Goal: Task Accomplishment & Management: Use online tool/utility

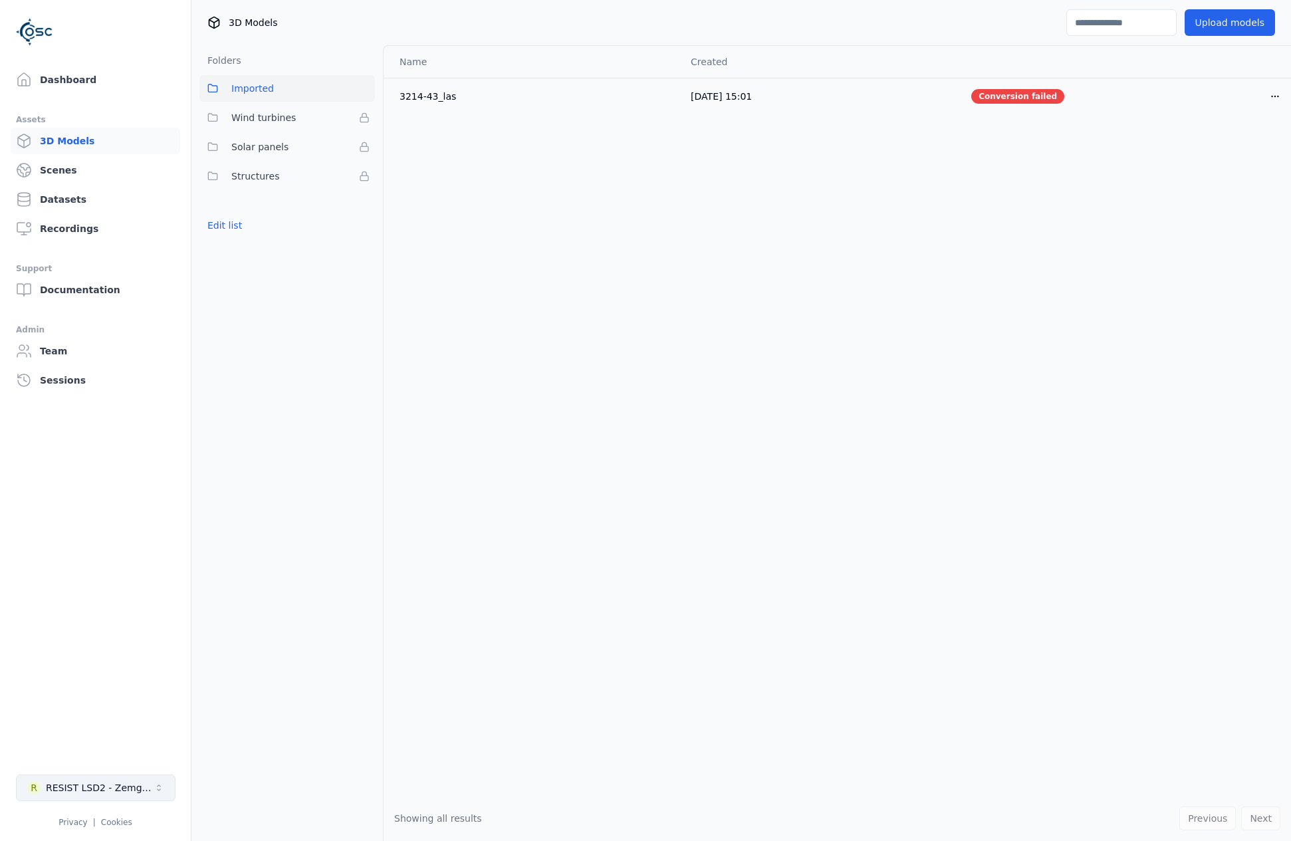
click at [151, 787] on button "R RESIST LSD2 - Zemgale" at bounding box center [96, 787] width 160 height 27
type input "*****"
click at [117, 758] on div "RESIST LSD3 - [GEOGRAPHIC_DATA]" at bounding box center [101, 757] width 116 height 13
click at [100, 88] on html "Dashboard Assets 3D Models Scenes Datasets Recordings Support Documentation Adm…" at bounding box center [645, 420] width 1291 height 841
click at [90, 80] on link "Dashboard" at bounding box center [96, 79] width 170 height 27
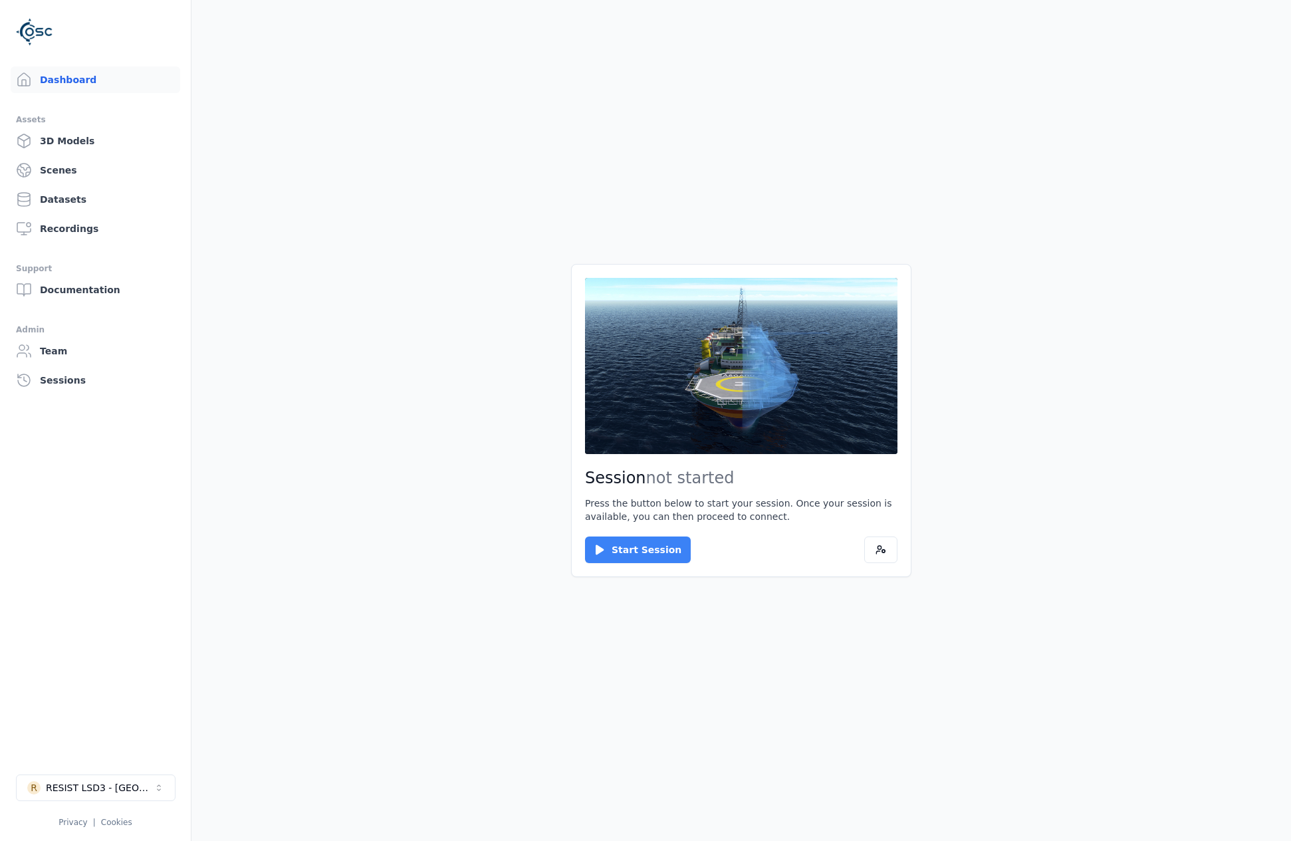
click at [646, 556] on button "Start Session" at bounding box center [638, 549] width 106 height 27
click at [606, 536] on button "Connect" at bounding box center [615, 549] width 61 height 27
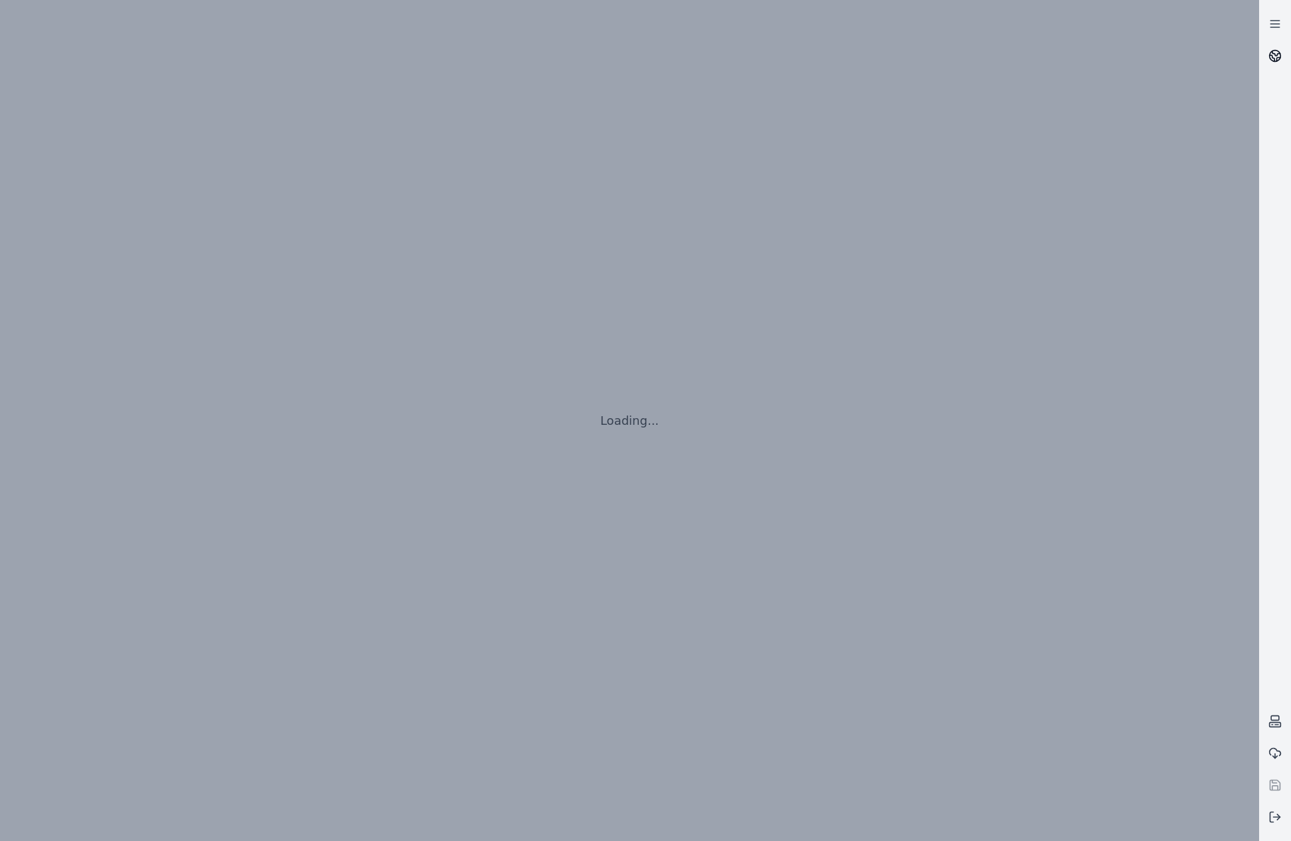
click at [1276, 57] on icon at bounding box center [1274, 55] width 13 height 13
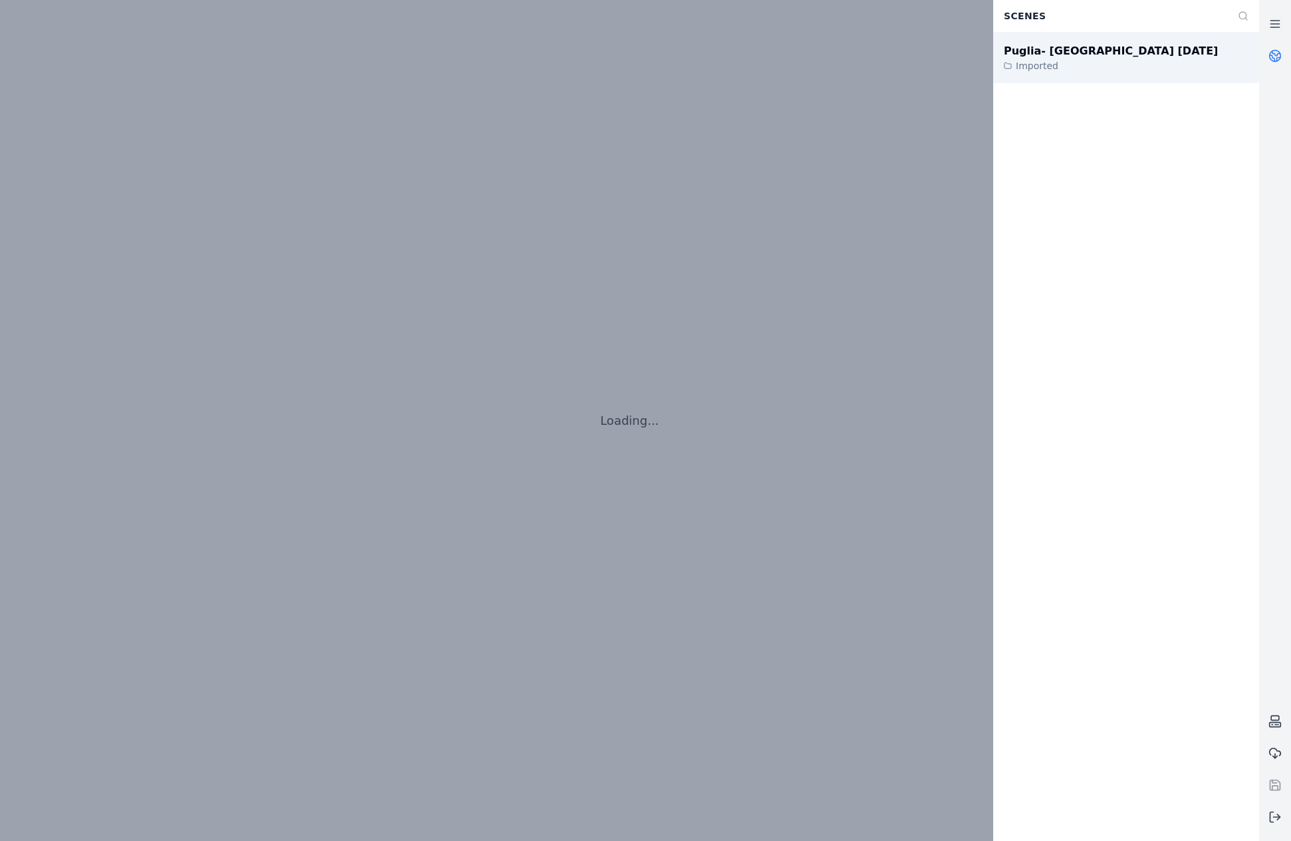
click at [1141, 60] on div "Puglia- Bari 28-04-25 Imported" at bounding box center [1126, 58] width 266 height 51
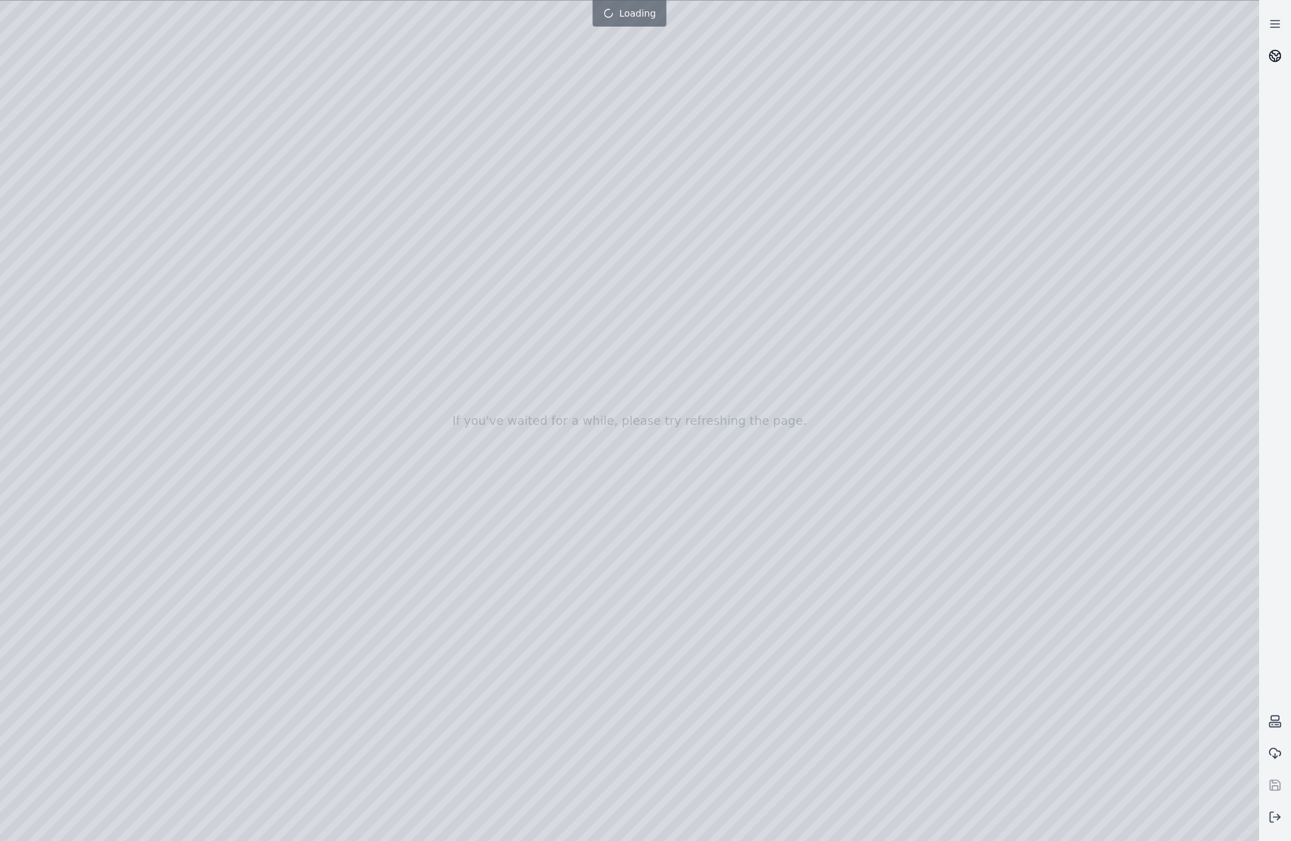
click at [1275, 49] on link at bounding box center [1275, 56] width 32 height 32
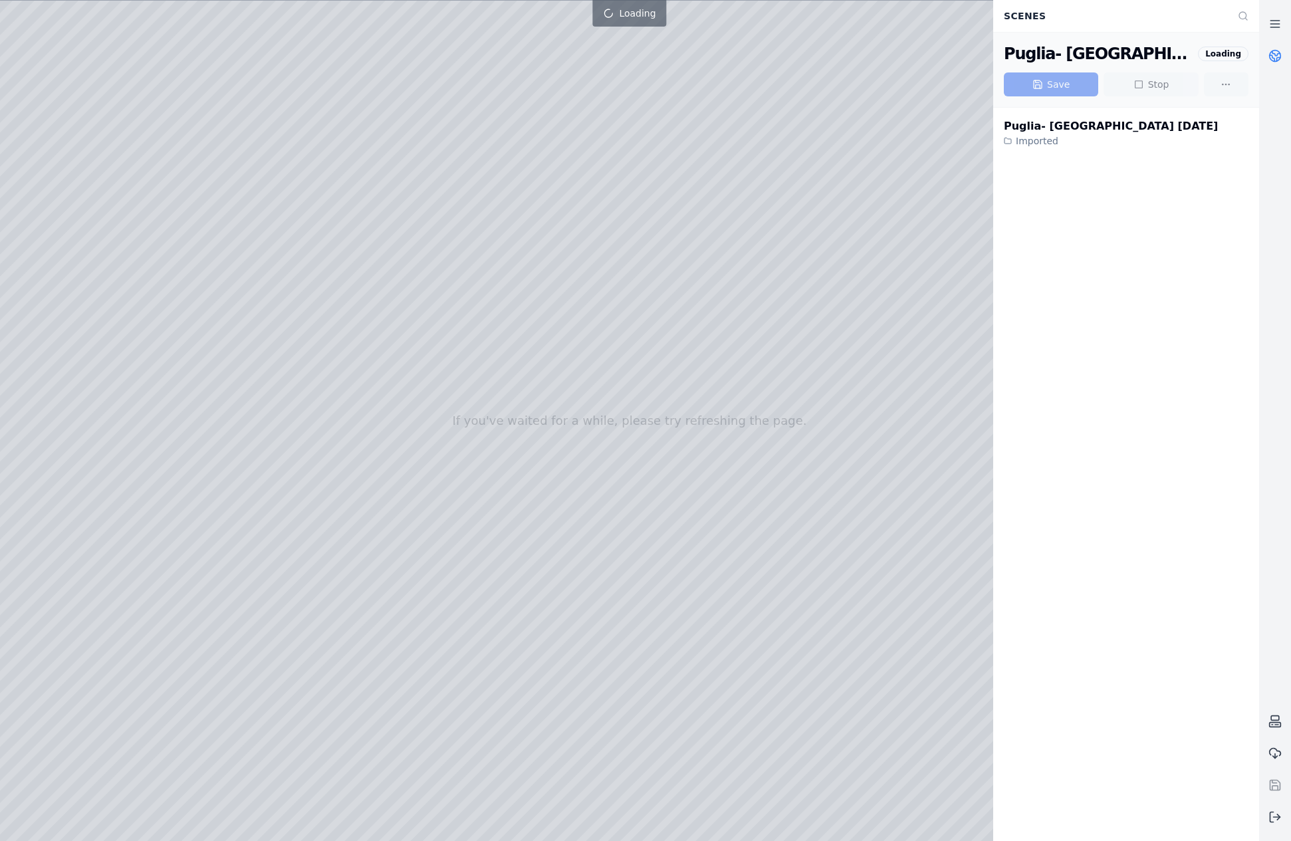
click at [1275, 49] on link at bounding box center [1275, 56] width 32 height 32
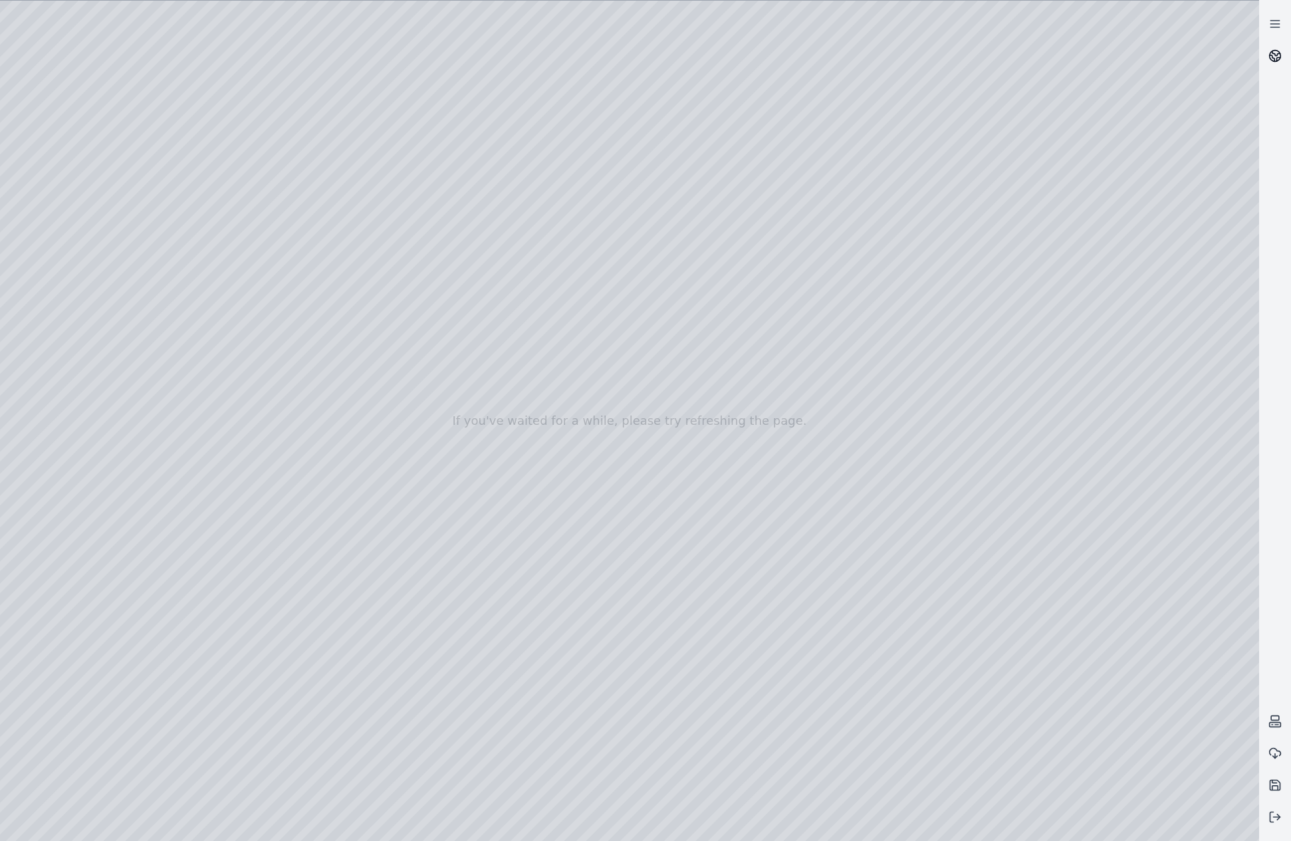
click at [1271, 62] on link at bounding box center [1275, 56] width 32 height 32
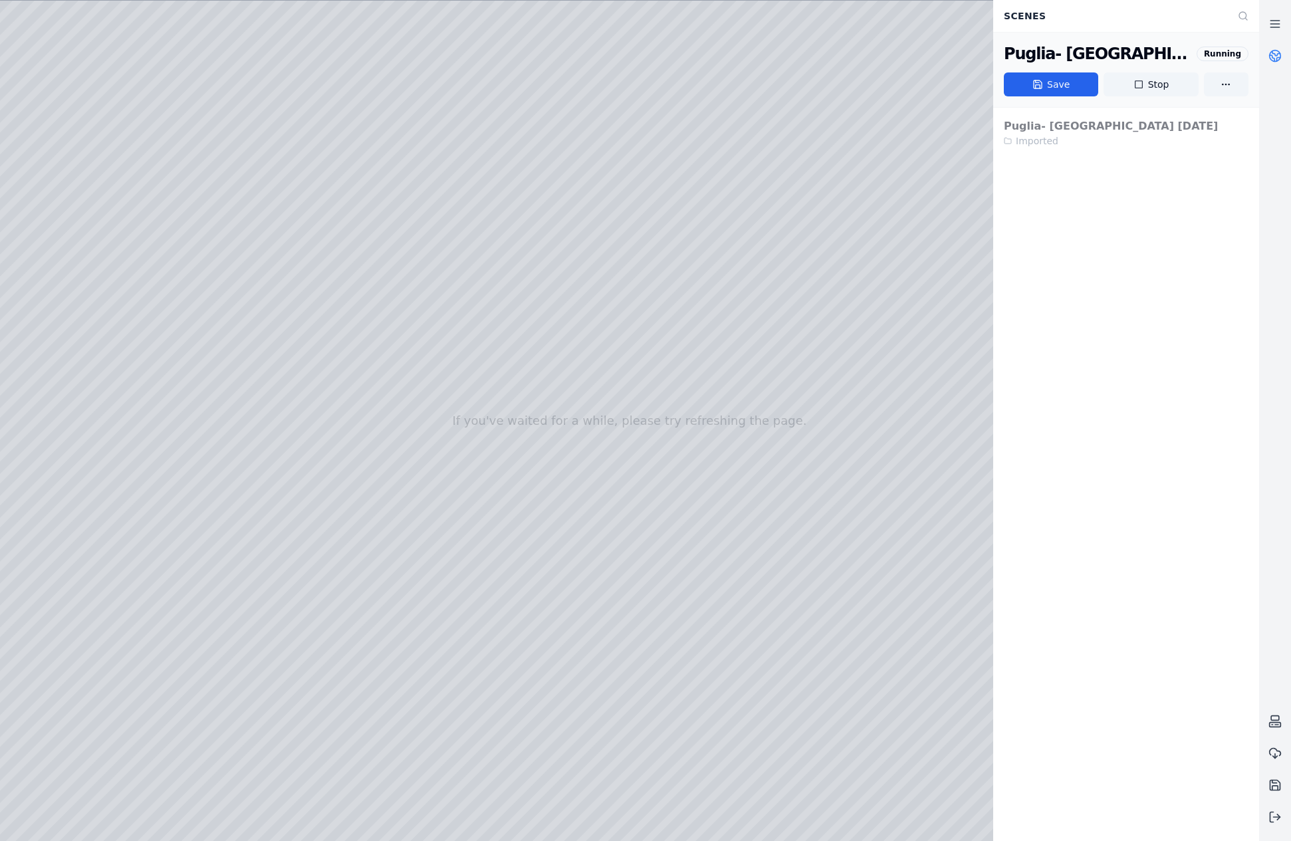
click at [1268, 57] on icon at bounding box center [1274, 55] width 13 height 13
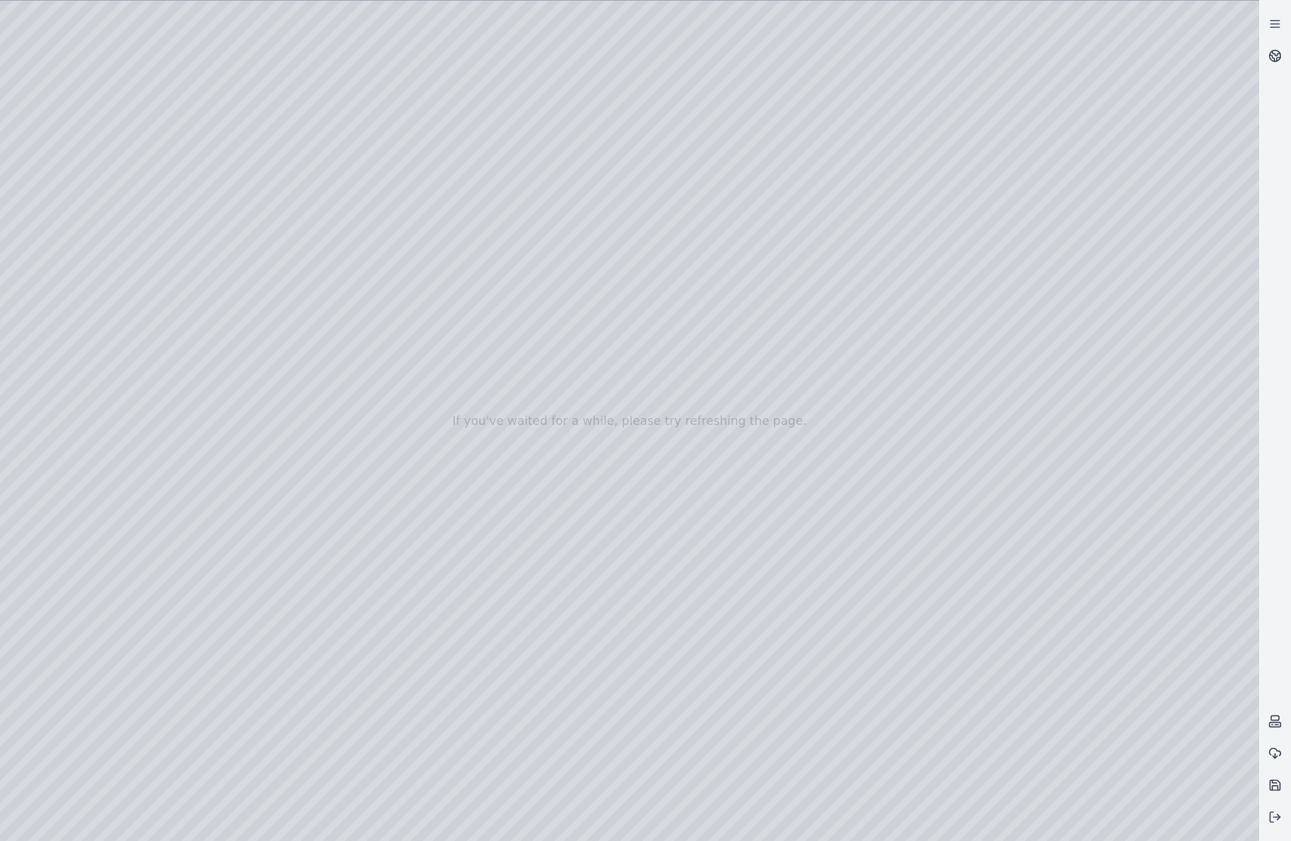
drag, startPoint x: 648, startPoint y: 486, endPoint x: 654, endPoint y: 522, distance: 37.0
drag, startPoint x: 783, startPoint y: 617, endPoint x: 758, endPoint y: 610, distance: 26.1
drag, startPoint x: 853, startPoint y: 542, endPoint x: 795, endPoint y: 534, distance: 58.4
drag, startPoint x: 431, startPoint y: 578, endPoint x: 845, endPoint y: 554, distance: 414.1
drag, startPoint x: 537, startPoint y: 555, endPoint x: 419, endPoint y: 547, distance: 117.9
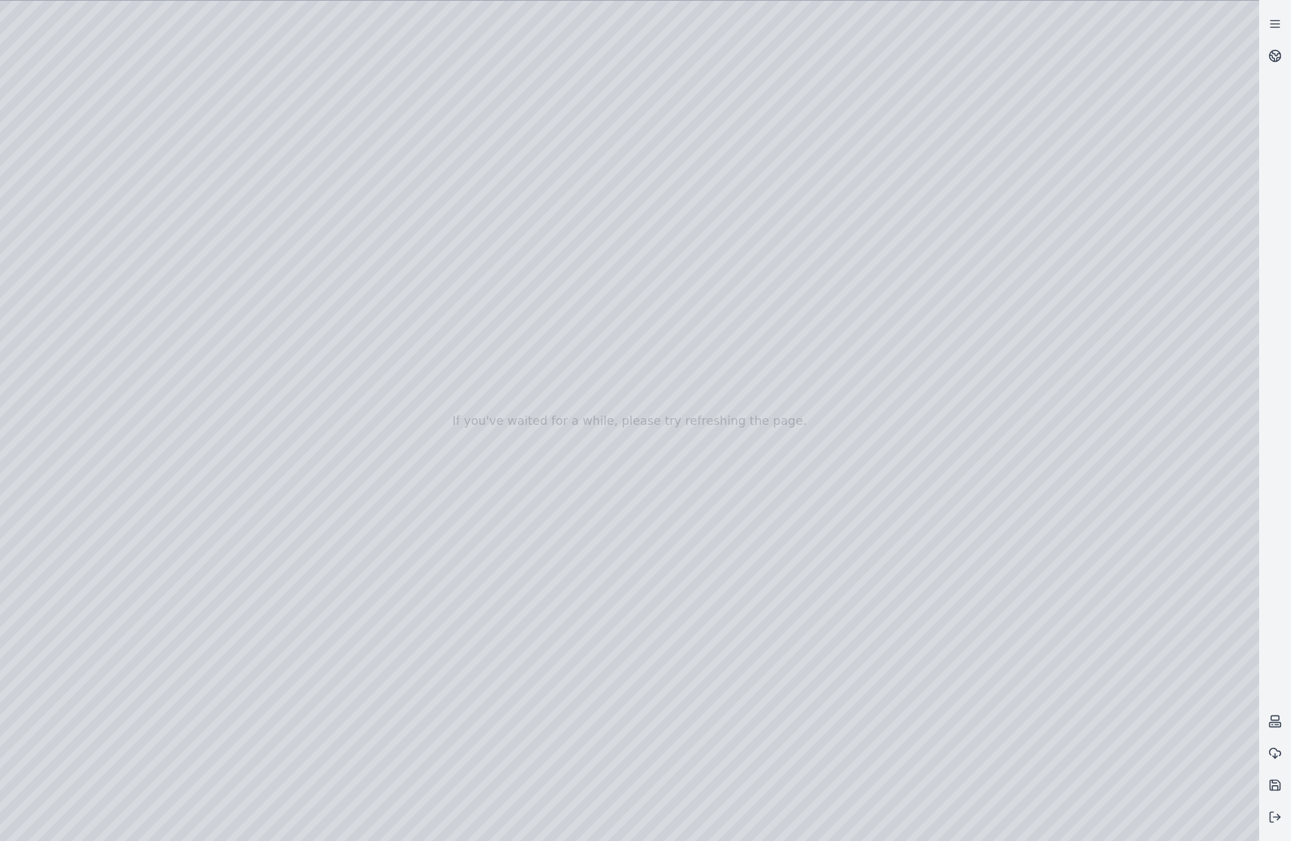
drag, startPoint x: 1099, startPoint y: 598, endPoint x: 677, endPoint y: 560, distance: 423.8
drag, startPoint x: 560, startPoint y: 493, endPoint x: 1253, endPoint y: 720, distance: 729.6
drag, startPoint x: 853, startPoint y: 679, endPoint x: 877, endPoint y: 685, distance: 25.5
drag, startPoint x: 879, startPoint y: 685, endPoint x: 360, endPoint y: 585, distance: 528.6
drag, startPoint x: 793, startPoint y: 656, endPoint x: 229, endPoint y: 532, distance: 577.2
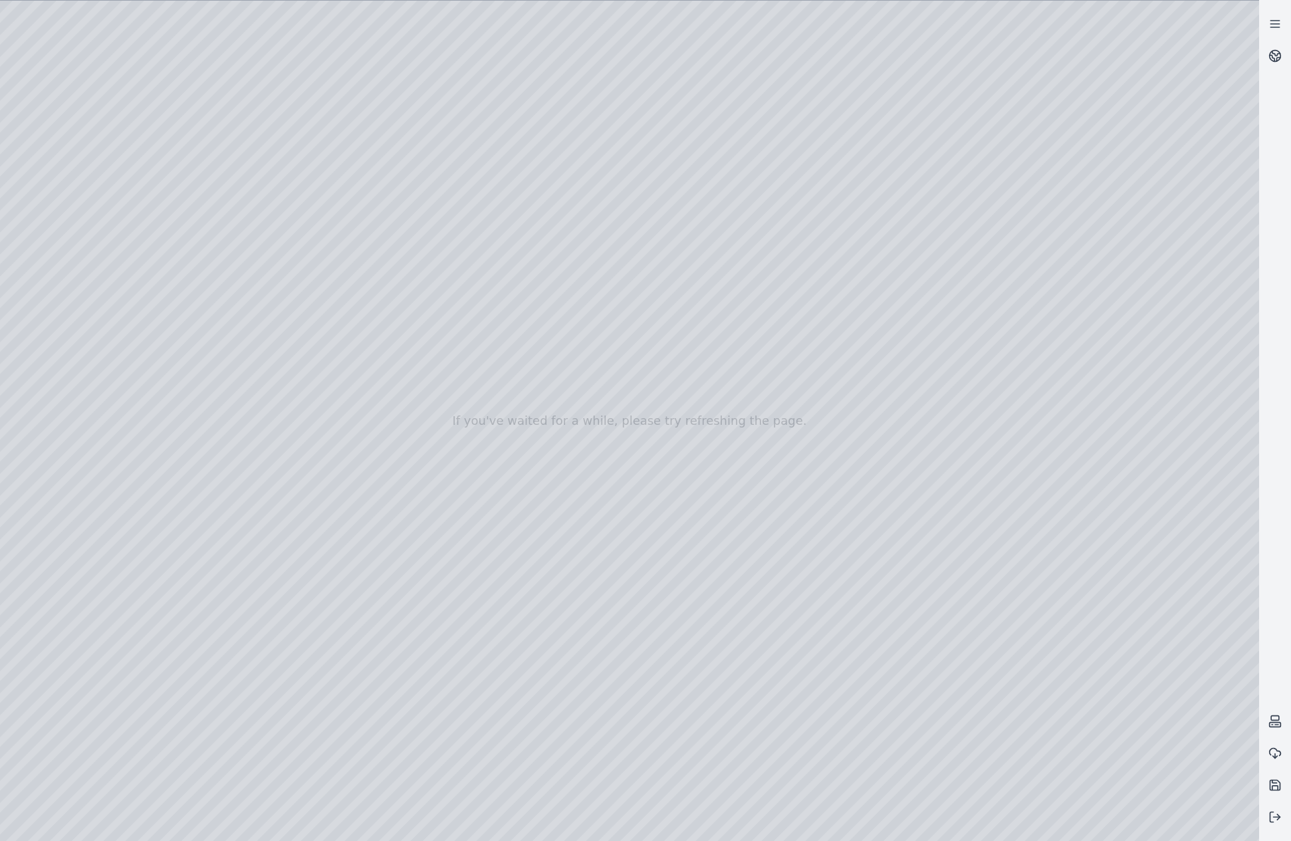
drag, startPoint x: 857, startPoint y: 637, endPoint x: 246, endPoint y: 560, distance: 616.4
drag, startPoint x: 748, startPoint y: 656, endPoint x: 355, endPoint y: 511, distance: 418.7
drag, startPoint x: 795, startPoint y: 689, endPoint x: 703, endPoint y: 696, distance: 92.7
drag, startPoint x: 947, startPoint y: 707, endPoint x: 794, endPoint y: 580, distance: 198.7
drag, startPoint x: 451, startPoint y: 338, endPoint x: 931, endPoint y: 705, distance: 603.6
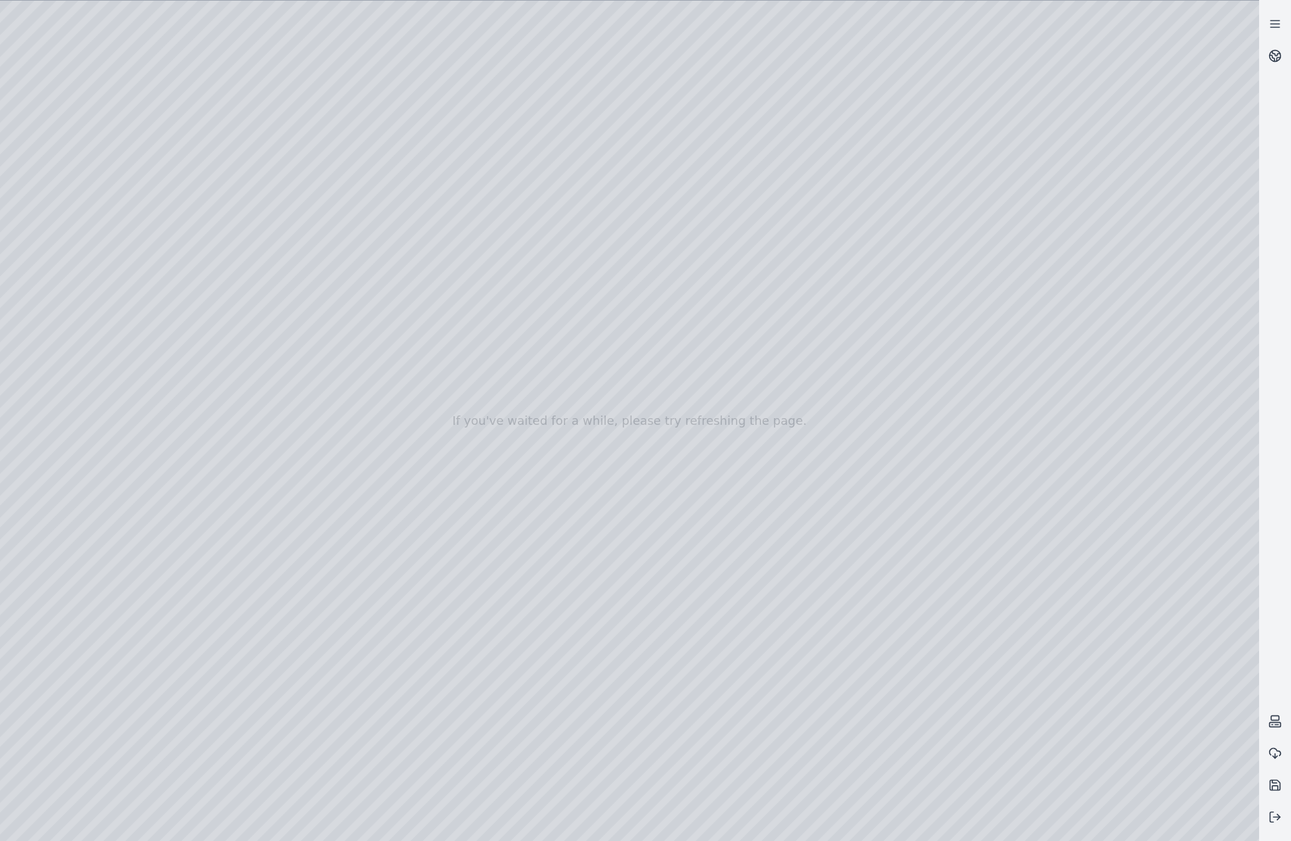
drag, startPoint x: 693, startPoint y: 503, endPoint x: 969, endPoint y: 783, distance: 393.4
drag, startPoint x: 767, startPoint y: 720, endPoint x: 857, endPoint y: 766, distance: 100.8
drag, startPoint x: 642, startPoint y: 612, endPoint x: 1200, endPoint y: 760, distance: 577.7
drag, startPoint x: 1048, startPoint y: 635, endPoint x: 643, endPoint y: 530, distance: 418.0
drag, startPoint x: 786, startPoint y: 573, endPoint x: 538, endPoint y: 564, distance: 248.1
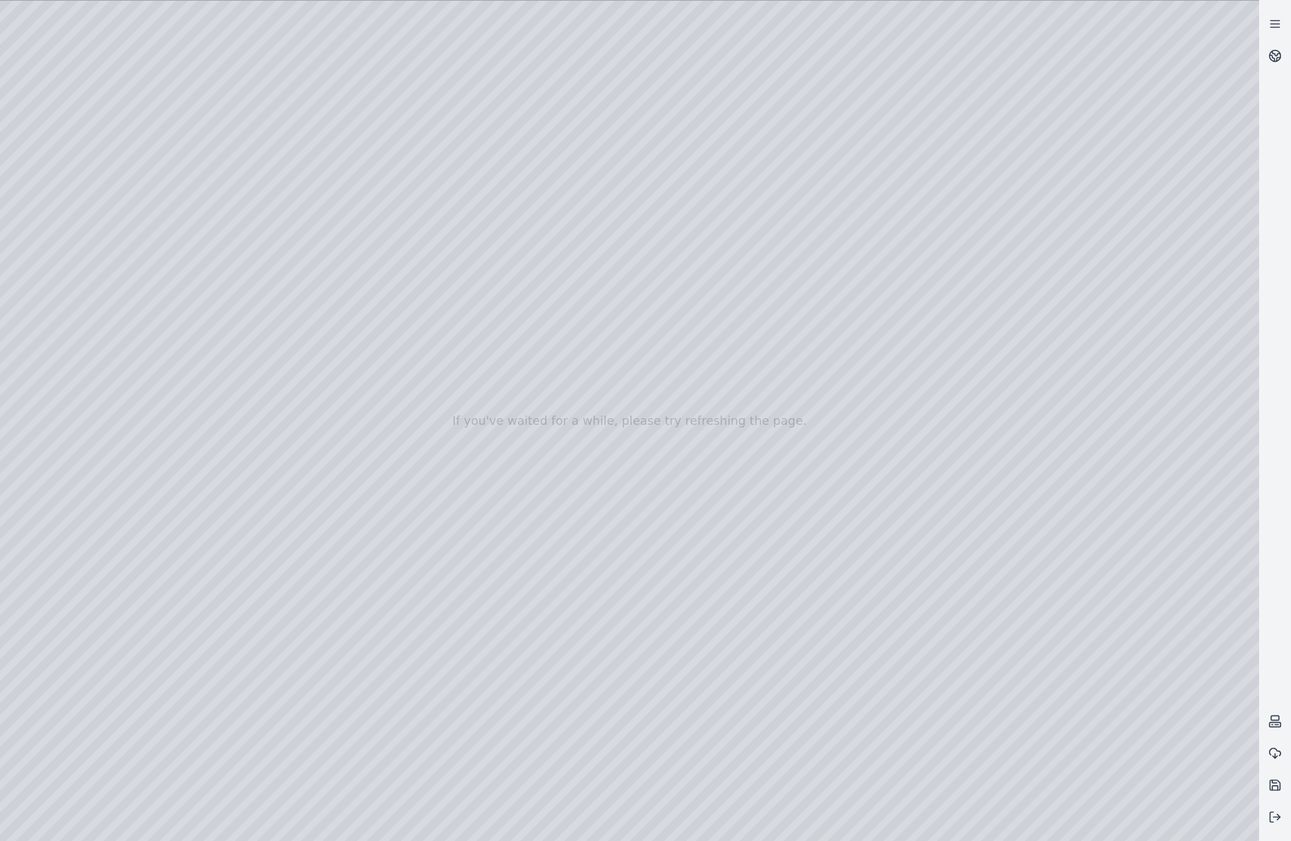
drag, startPoint x: 764, startPoint y: 669, endPoint x: 736, endPoint y: 673, distance: 27.5
drag, startPoint x: 495, startPoint y: 388, endPoint x: 688, endPoint y: 552, distance: 253.2
drag, startPoint x: 760, startPoint y: 676, endPoint x: 740, endPoint y: 662, distance: 23.8
drag, startPoint x: 825, startPoint y: 645, endPoint x: 689, endPoint y: 539, distance: 172.9
drag, startPoint x: 905, startPoint y: 639, endPoint x: 986, endPoint y: 627, distance: 81.2
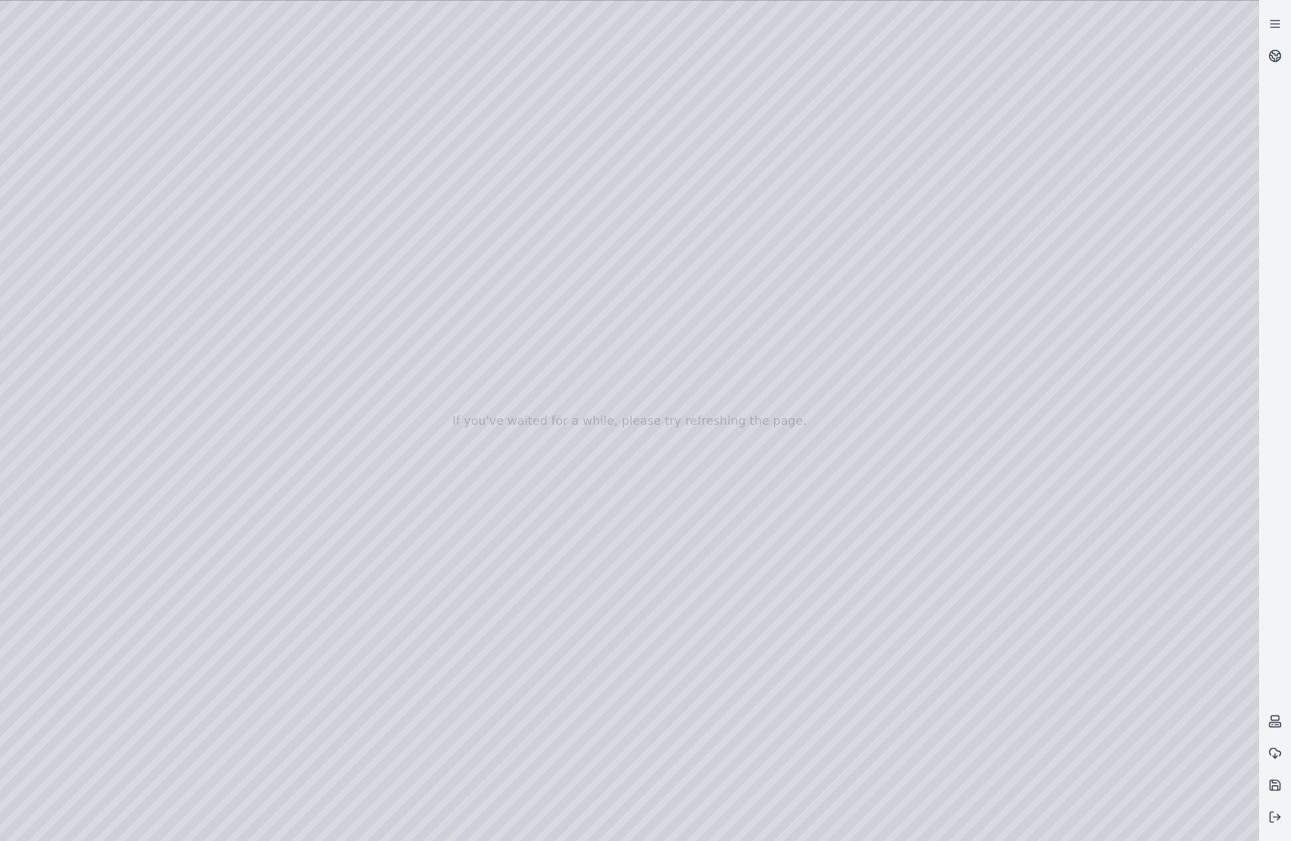
drag, startPoint x: 1040, startPoint y: 647, endPoint x: 926, endPoint y: 634, distance: 115.0
drag, startPoint x: 521, startPoint y: 543, endPoint x: 477, endPoint y: 504, distance: 59.3
drag, startPoint x: 563, startPoint y: 722, endPoint x: 589, endPoint y: 712, distance: 27.8
drag, startPoint x: 404, startPoint y: 565, endPoint x: 571, endPoint y: 475, distance: 189.8
drag, startPoint x: 477, startPoint y: 578, endPoint x: 667, endPoint y: 542, distance: 194.0
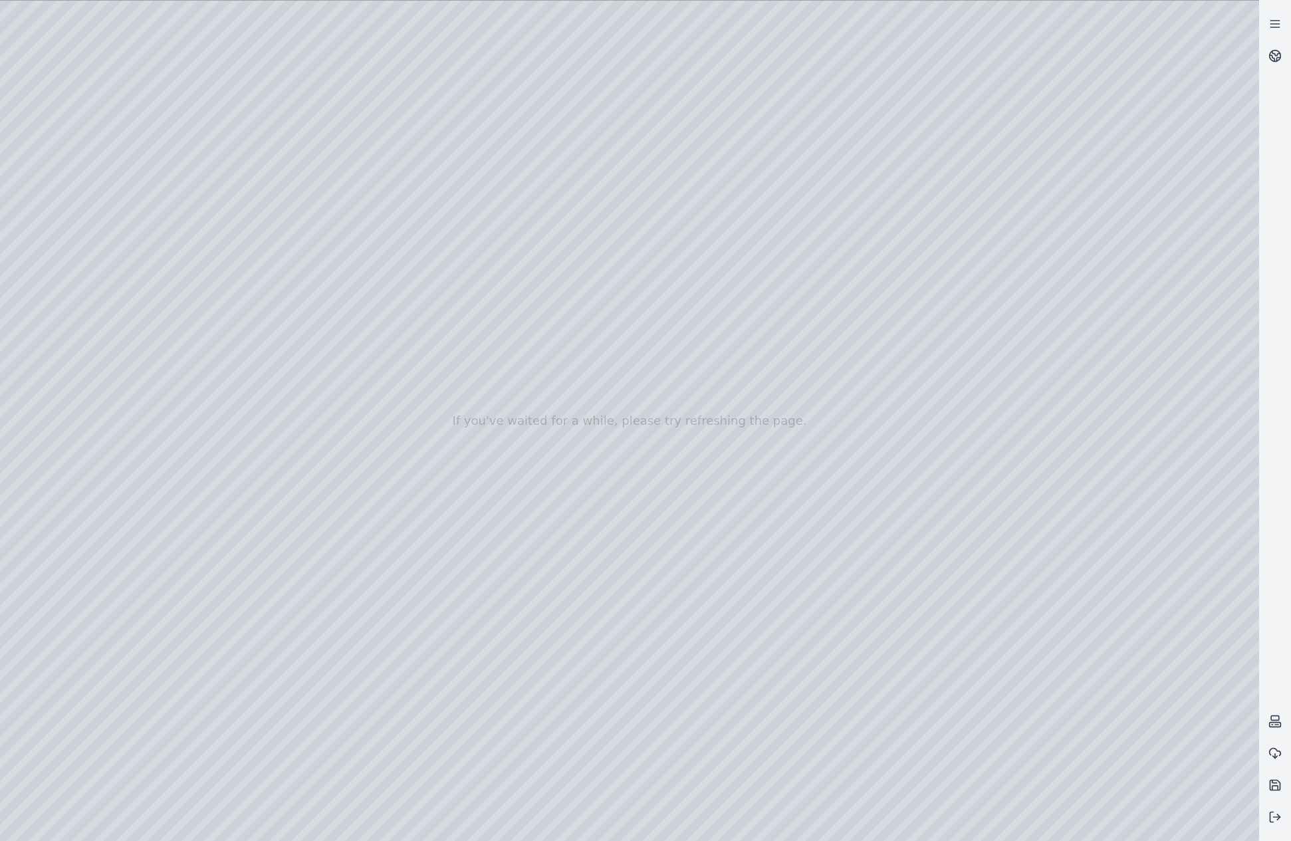
drag, startPoint x: 472, startPoint y: 649, endPoint x: 583, endPoint y: 641, distance: 111.3
drag, startPoint x: 707, startPoint y: 607, endPoint x: 653, endPoint y: 611, distance: 54.0
drag, startPoint x: 762, startPoint y: 681, endPoint x: 815, endPoint y: 677, distance: 52.7
drag, startPoint x: 408, startPoint y: 672, endPoint x: 880, endPoint y: 643, distance: 472.8
drag, startPoint x: 886, startPoint y: 661, endPoint x: 839, endPoint y: 663, distance: 47.2
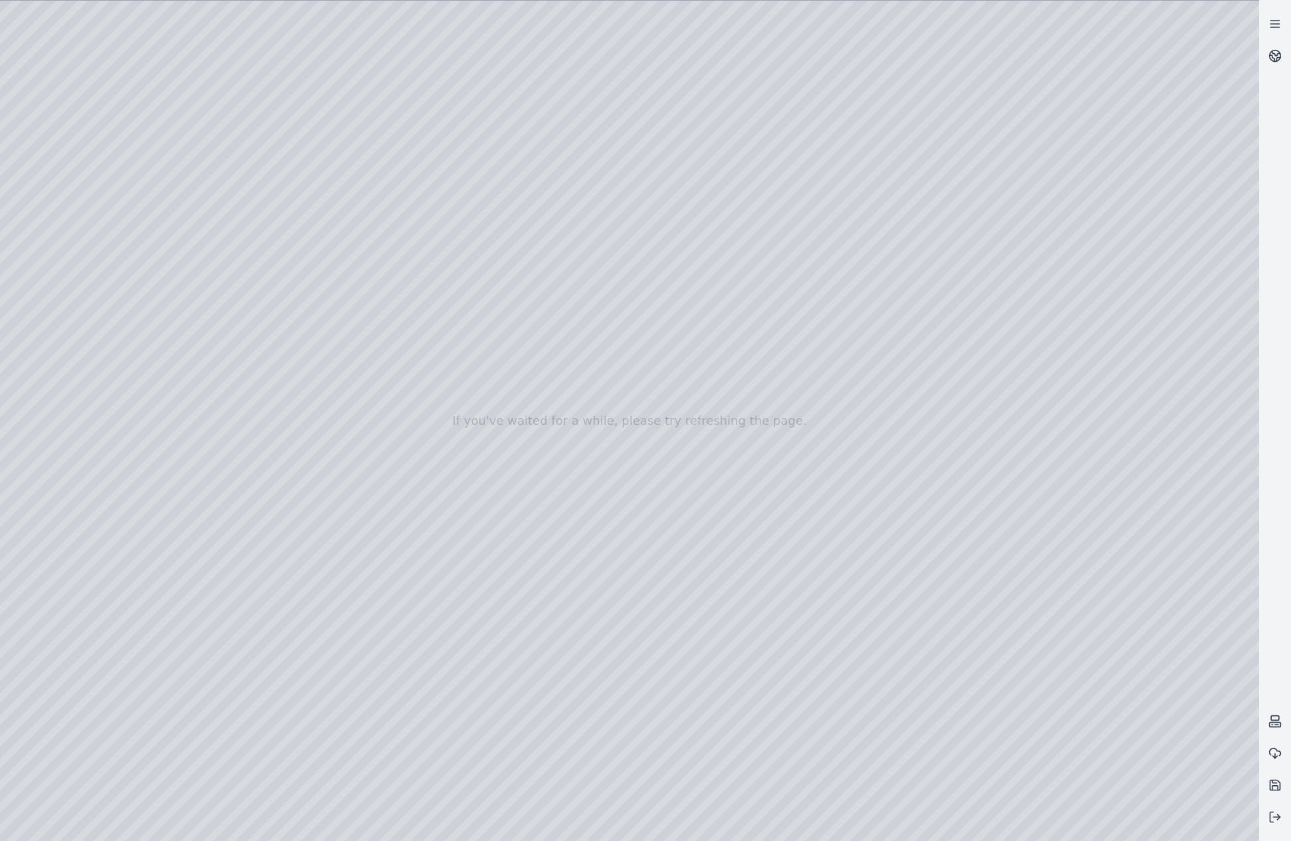
drag, startPoint x: 1022, startPoint y: 649, endPoint x: 429, endPoint y: 575, distance: 597.6
drag, startPoint x: 994, startPoint y: 713, endPoint x: 742, endPoint y: 614, distance: 270.9
drag, startPoint x: 610, startPoint y: 693, endPoint x: 760, endPoint y: 492, distance: 251.7
drag, startPoint x: 326, startPoint y: 561, endPoint x: 859, endPoint y: 638, distance: 538.6
drag, startPoint x: 820, startPoint y: 475, endPoint x: 840, endPoint y: 785, distance: 310.4
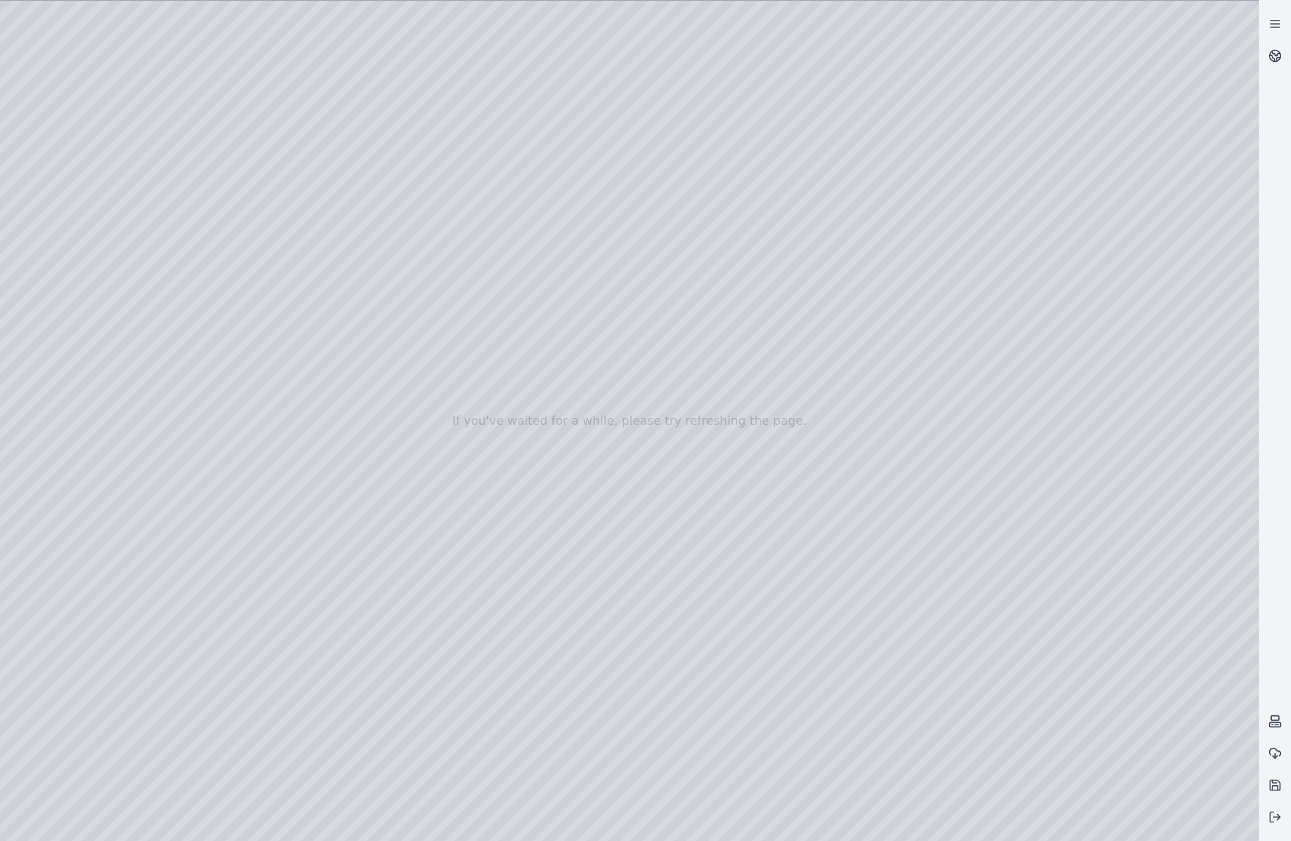
drag, startPoint x: 736, startPoint y: 601, endPoint x: 744, endPoint y: 570, distance: 31.6
drag, startPoint x: 702, startPoint y: 608, endPoint x: 722, endPoint y: 528, distance: 82.2
drag, startPoint x: 667, startPoint y: 576, endPoint x: 669, endPoint y: 600, distance: 24.7
drag, startPoint x: 602, startPoint y: 411, endPoint x: 583, endPoint y: 526, distance: 116.5
click at [251, 96] on div at bounding box center [629, 421] width 1259 height 840
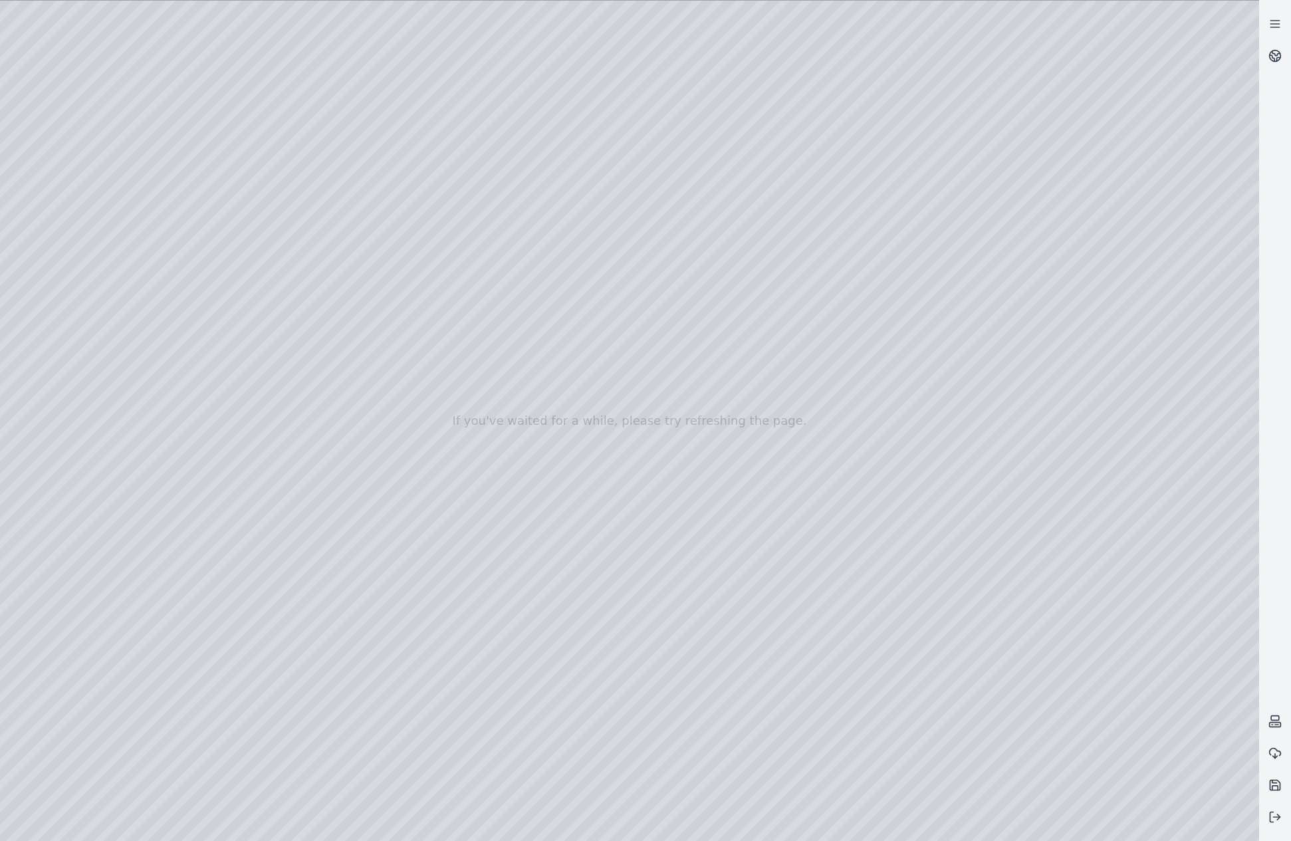
click at [3, 66] on div at bounding box center [629, 421] width 1259 height 840
click at [238, 17] on div at bounding box center [629, 421] width 1259 height 840
click at [431, 87] on div at bounding box center [629, 421] width 1259 height 840
click at [451, 94] on div at bounding box center [629, 421] width 1259 height 840
click at [459, 100] on div at bounding box center [629, 421] width 1259 height 840
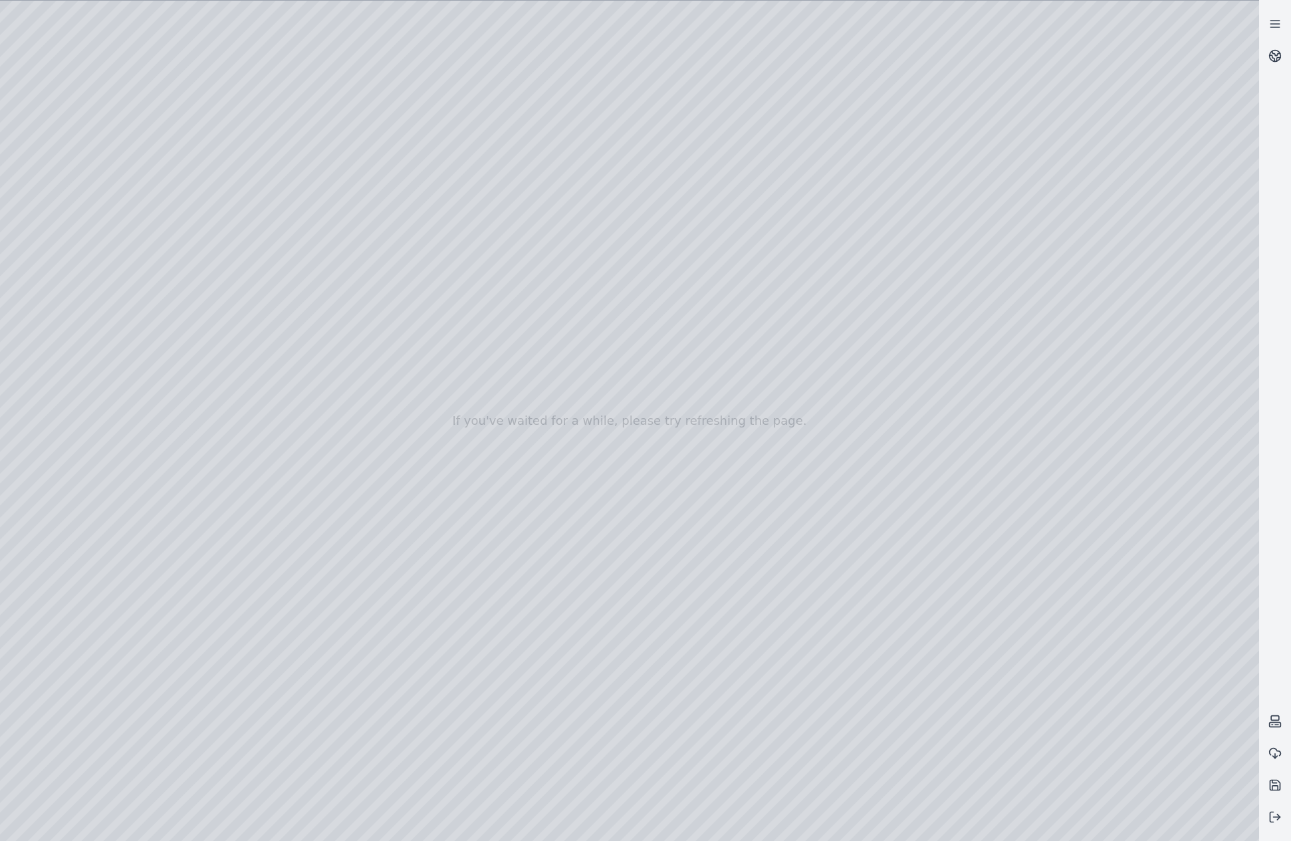
click at [491, 70] on div at bounding box center [629, 421] width 1259 height 840
click at [469, 88] on div at bounding box center [629, 421] width 1259 height 840
click at [481, 95] on div at bounding box center [629, 421] width 1259 height 840
click at [405, 12] on div at bounding box center [629, 421] width 1259 height 840
click at [194, 13] on div at bounding box center [629, 421] width 1259 height 840
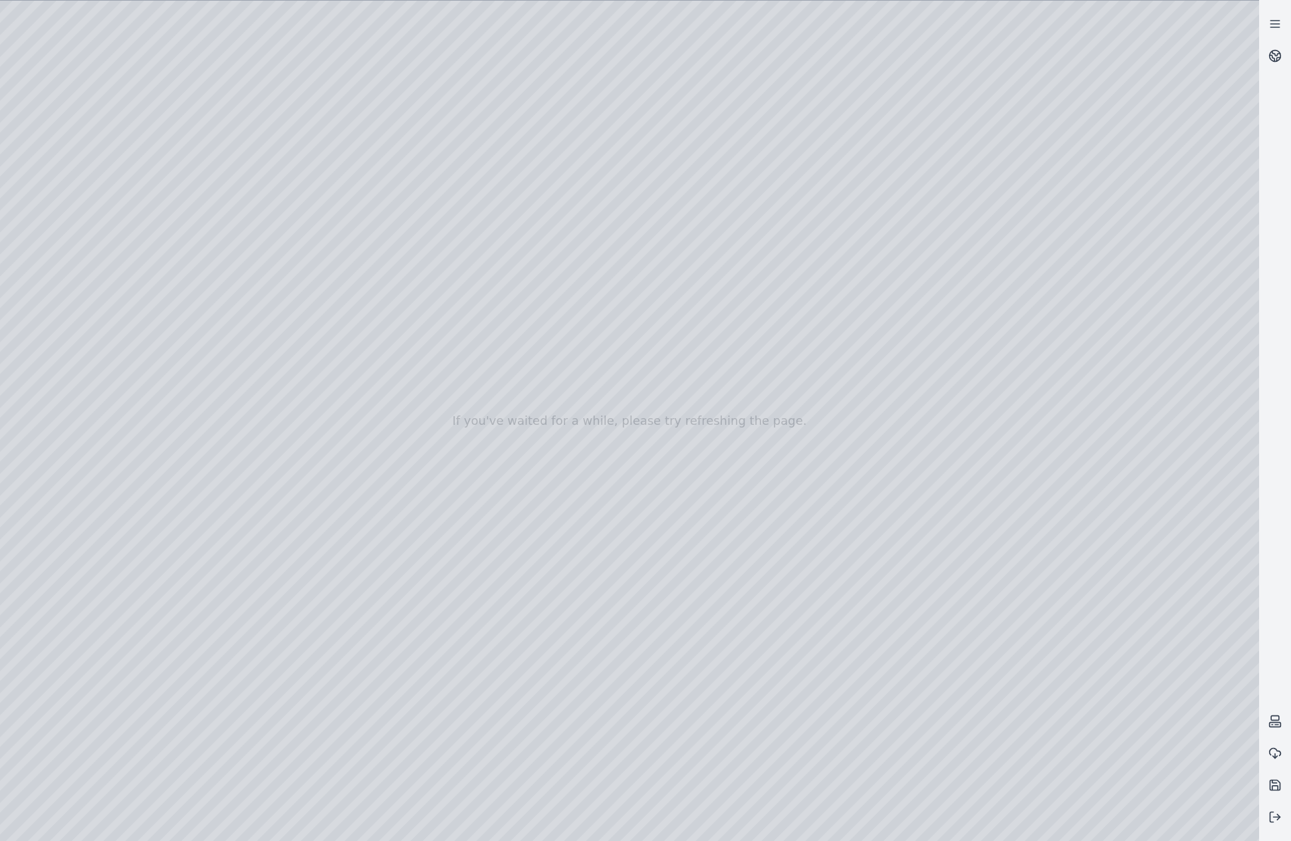
click at [194, 13] on div at bounding box center [629, 421] width 1259 height 840
click at [461, 123] on div at bounding box center [629, 421] width 1259 height 840
click at [485, 93] on div at bounding box center [629, 421] width 1259 height 840
click at [462, 64] on div at bounding box center [629, 421] width 1259 height 840
click at [473, 69] on div at bounding box center [629, 421] width 1259 height 840
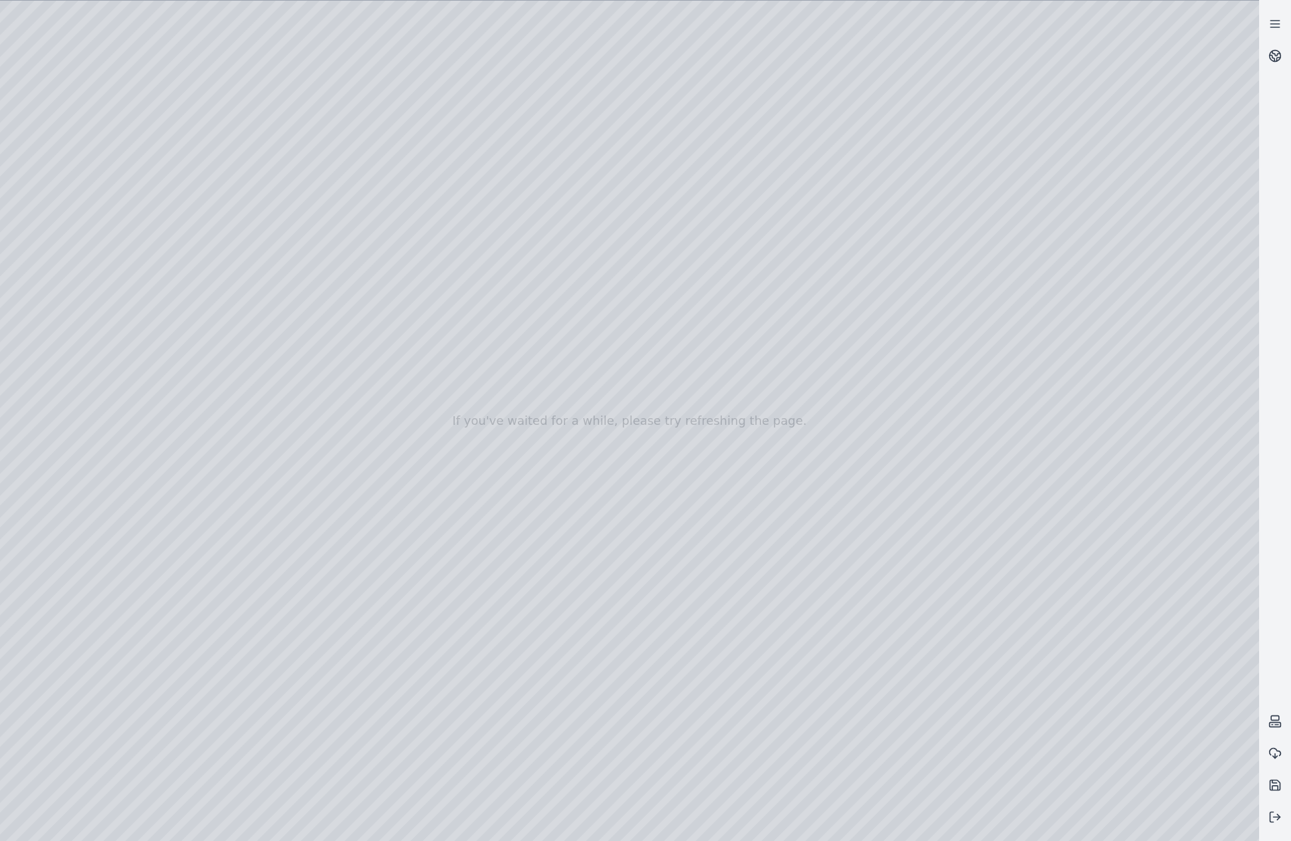
click at [413, 67] on div at bounding box center [629, 421] width 1259 height 840
click at [423, 68] on div at bounding box center [629, 421] width 1259 height 840
click at [417, 70] on div at bounding box center [629, 421] width 1259 height 840
click at [450, 95] on div at bounding box center [629, 421] width 1259 height 840
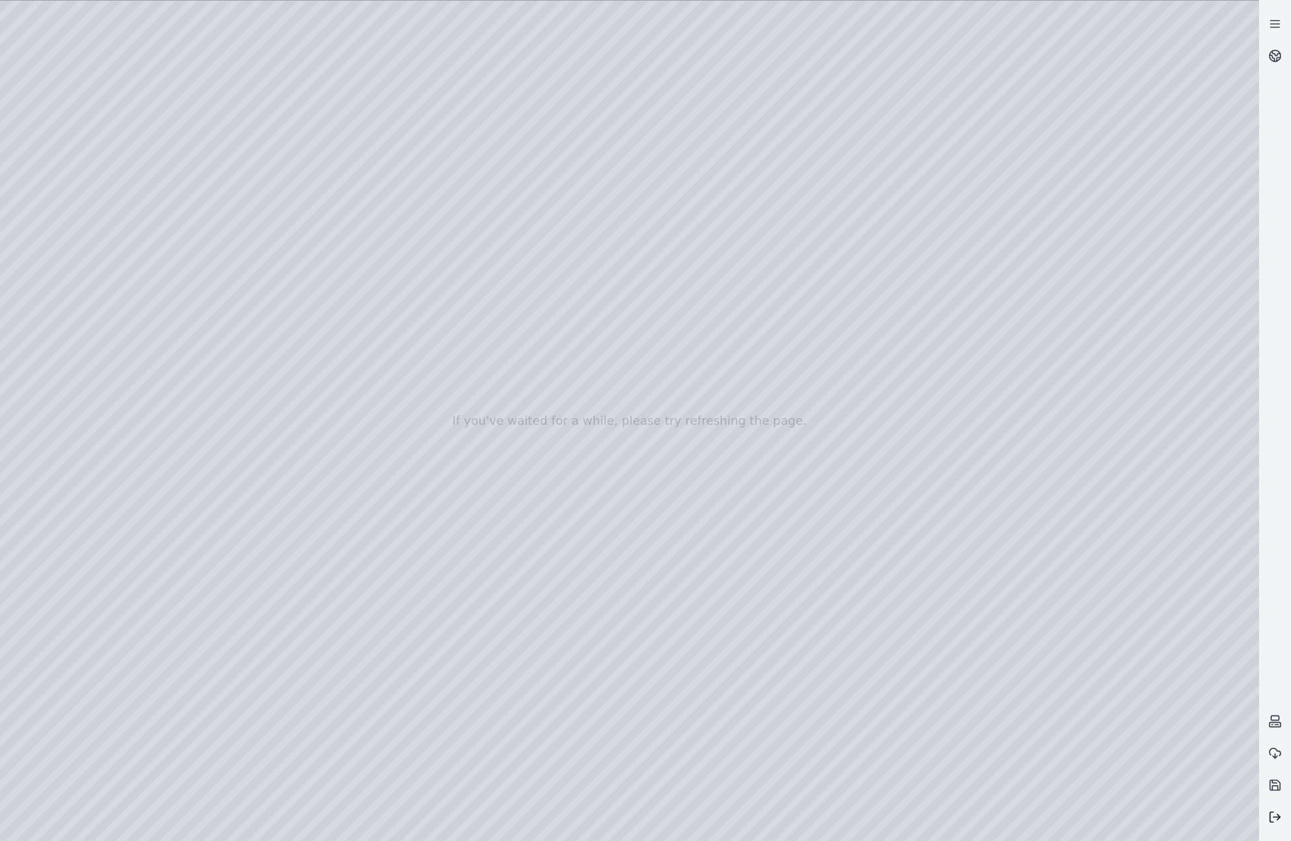
click at [1276, 815] on icon at bounding box center [1274, 816] width 13 height 13
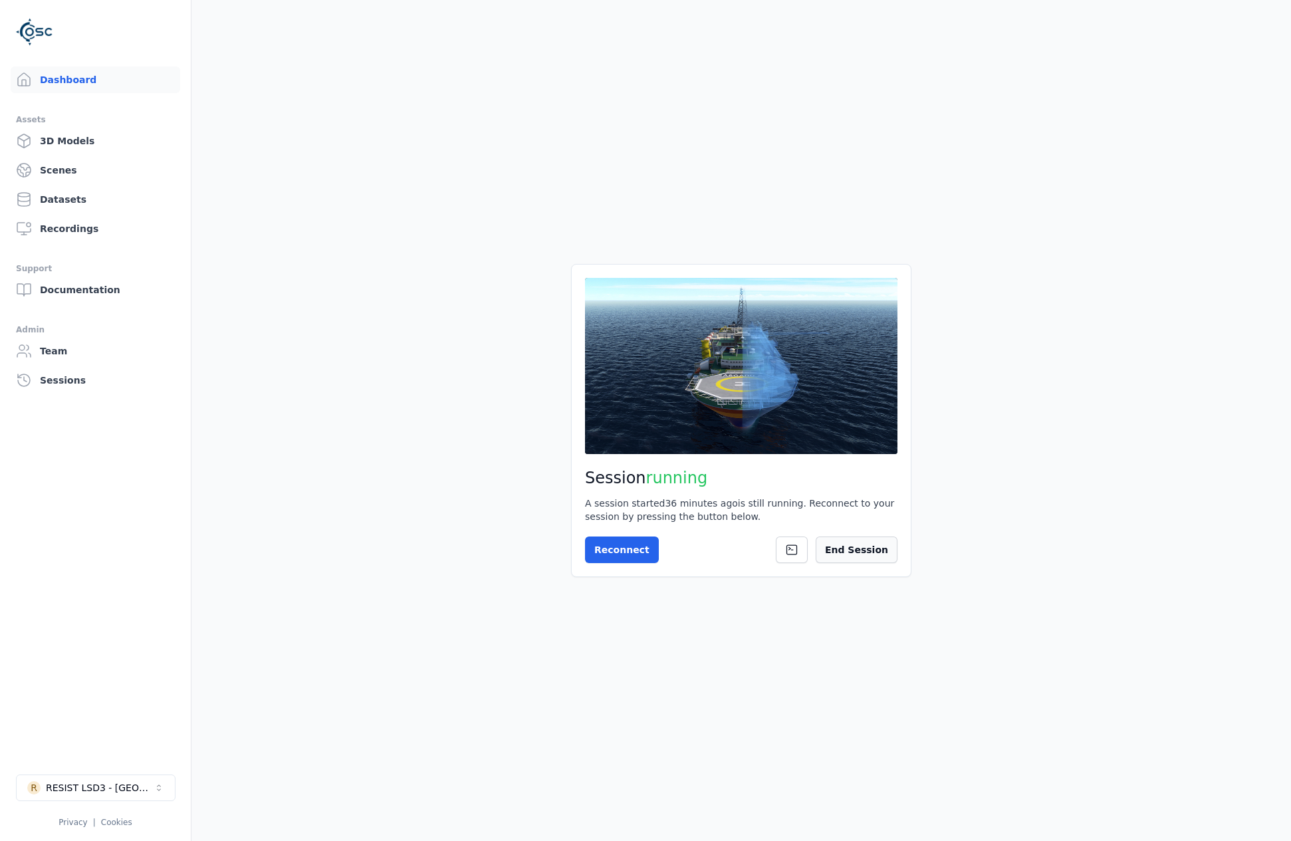
click at [857, 560] on button "End Session" at bounding box center [857, 549] width 82 height 27
drag, startPoint x: 620, startPoint y: 566, endPoint x: 617, endPoint y: 558, distance: 8.4
click at [620, 566] on div "Session not started Press the button below to start your session. Once your ses…" at bounding box center [741, 420] width 340 height 312
click at [617, 557] on button "Start Session" at bounding box center [638, 549] width 106 height 27
click at [621, 554] on div "Session ready for connection Your cloud session is ready. Please click the butt…" at bounding box center [741, 420] width 340 height 312
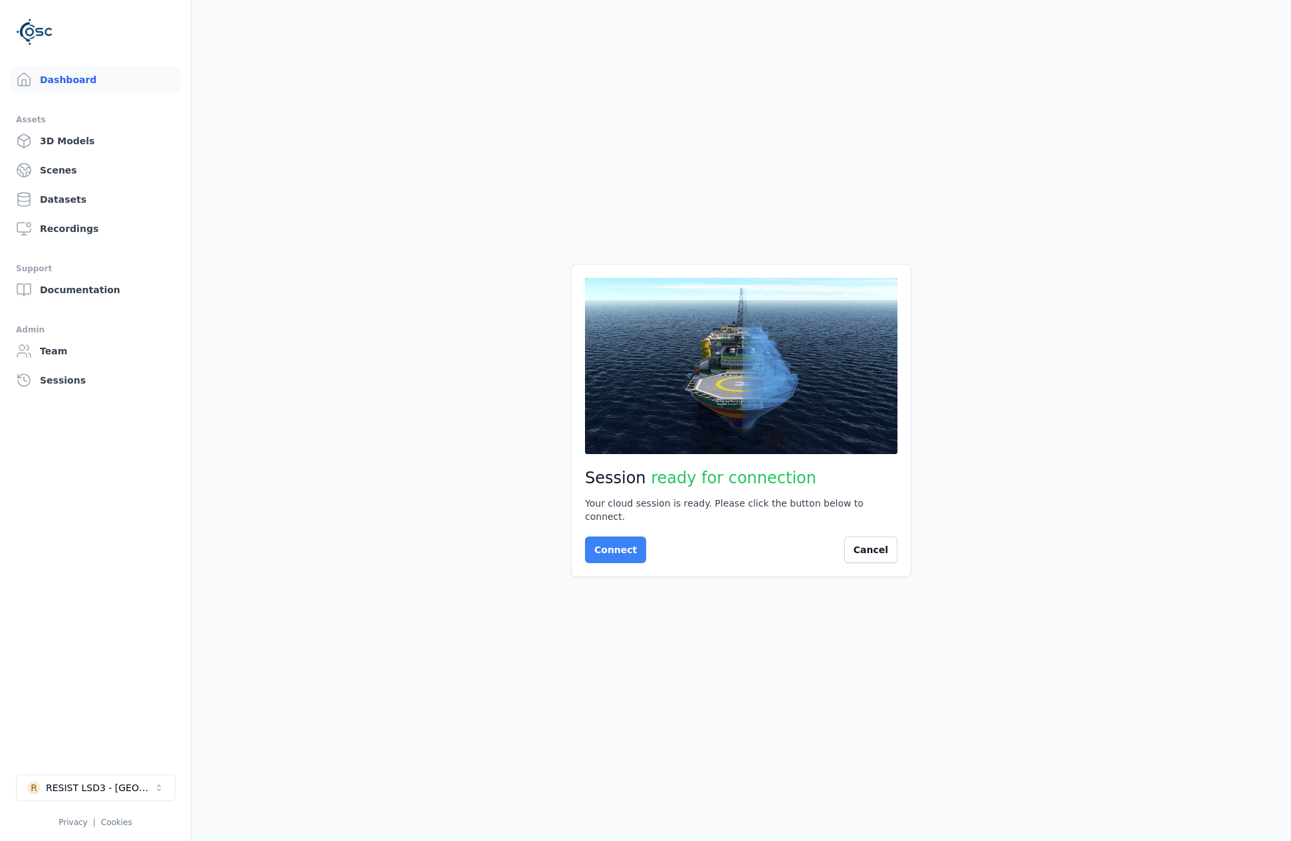
click at [632, 548] on button "Connect" at bounding box center [615, 549] width 61 height 27
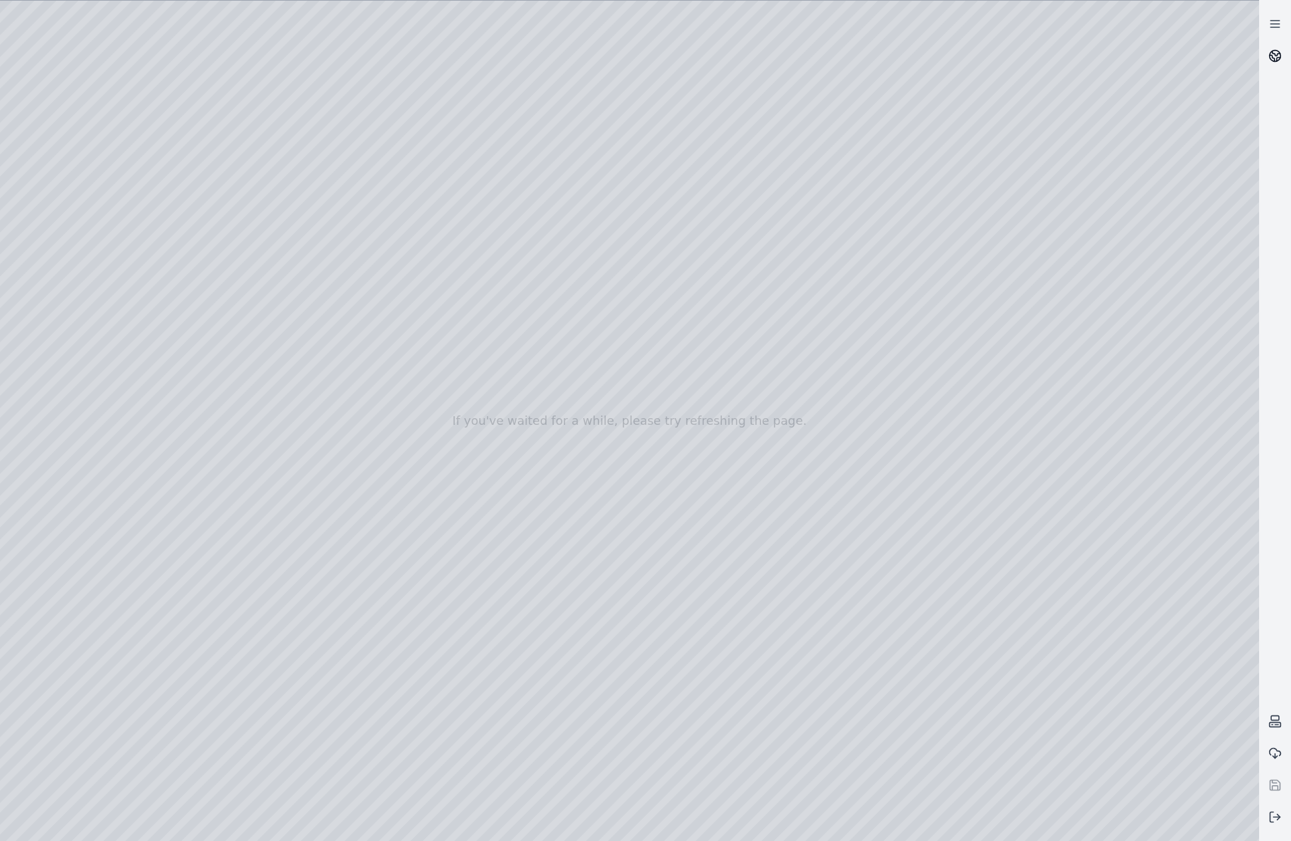
click at [1275, 53] on icon at bounding box center [1274, 55] width 13 height 13
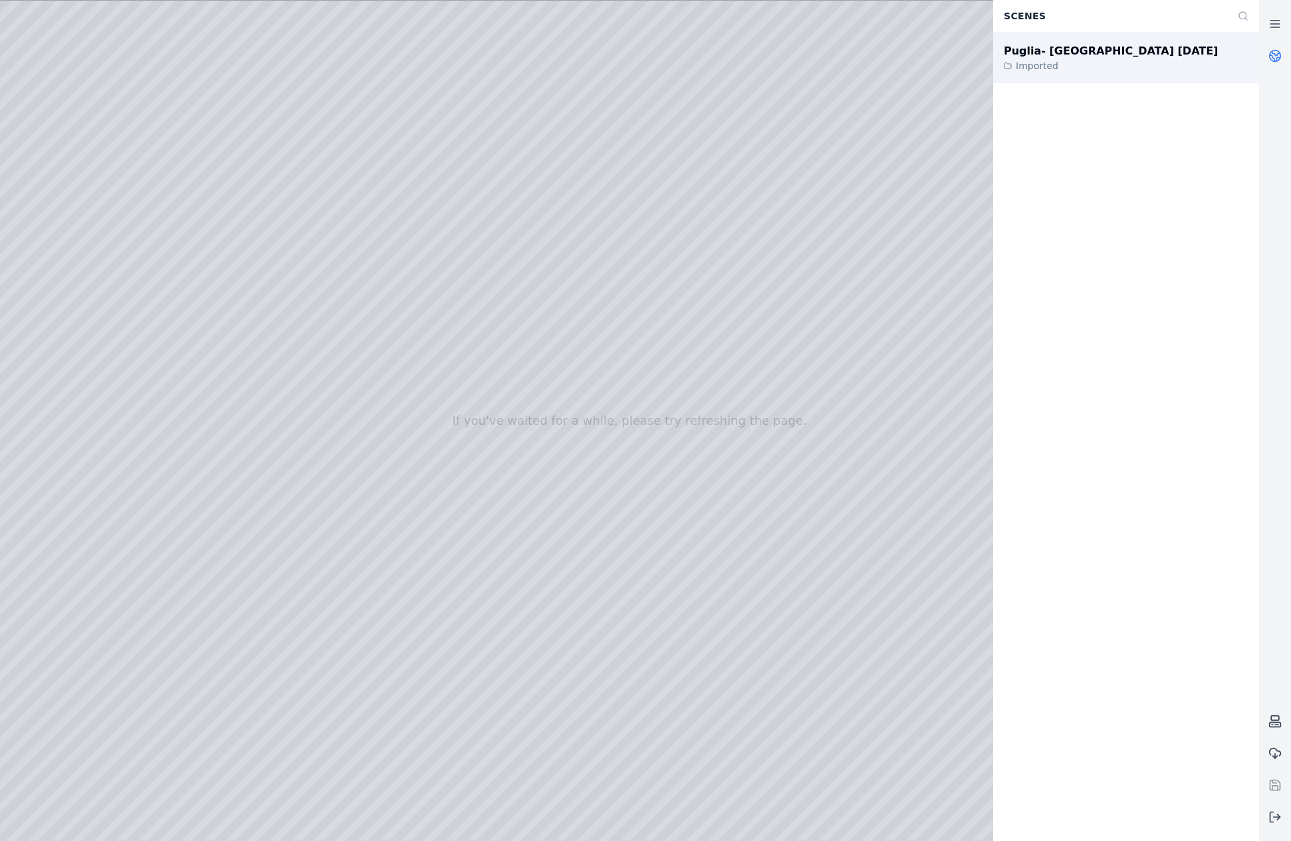
click at [1098, 66] on div "Imported" at bounding box center [1111, 65] width 214 height 13
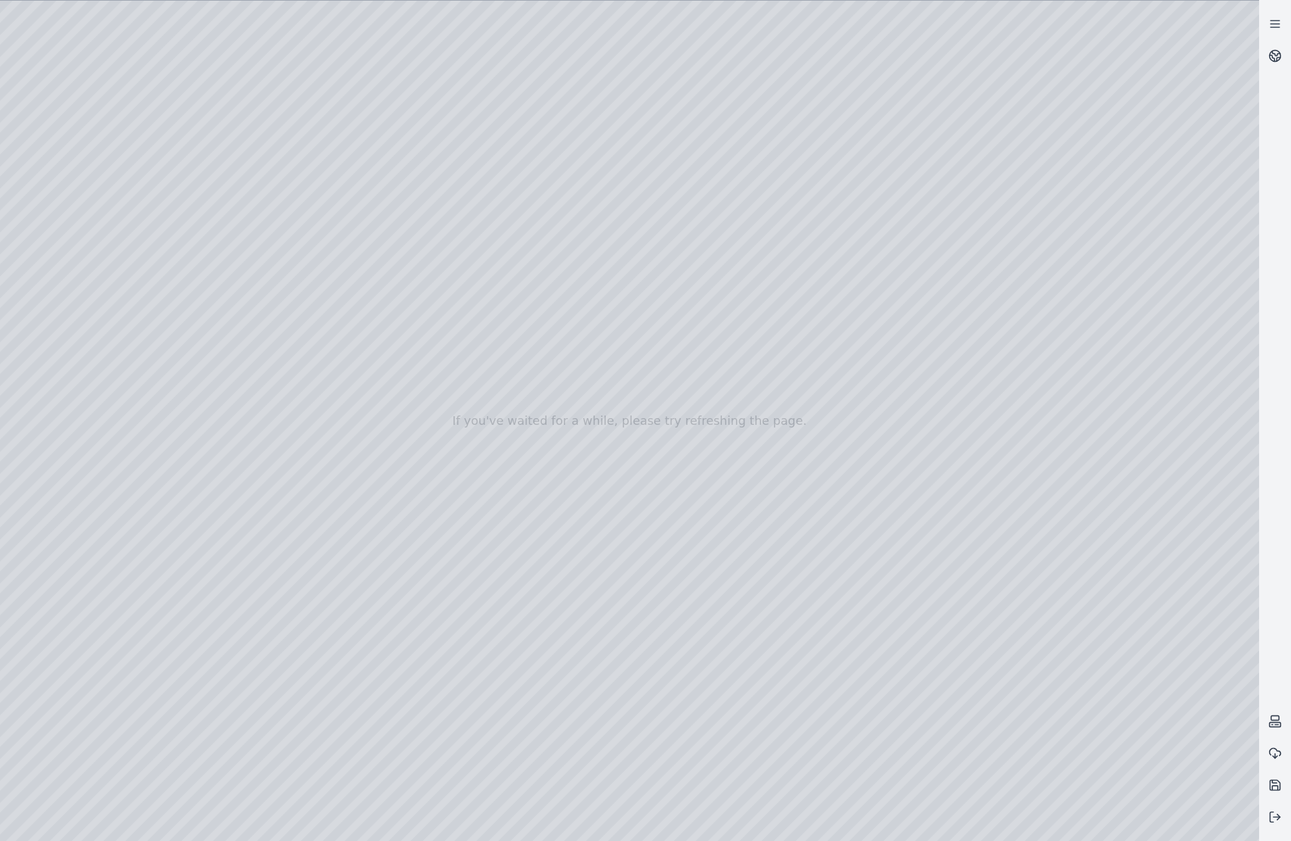
drag, startPoint x: 679, startPoint y: 577, endPoint x: 676, endPoint y: 592, distance: 15.0
drag, startPoint x: 655, startPoint y: 553, endPoint x: 655, endPoint y: 570, distance: 17.3
drag, startPoint x: 645, startPoint y: 574, endPoint x: 623, endPoint y: 581, distance: 22.9
drag, startPoint x: 739, startPoint y: 630, endPoint x: 736, endPoint y: 598, distance: 32.7
drag, startPoint x: 818, startPoint y: 556, endPoint x: 738, endPoint y: 796, distance: 252.4
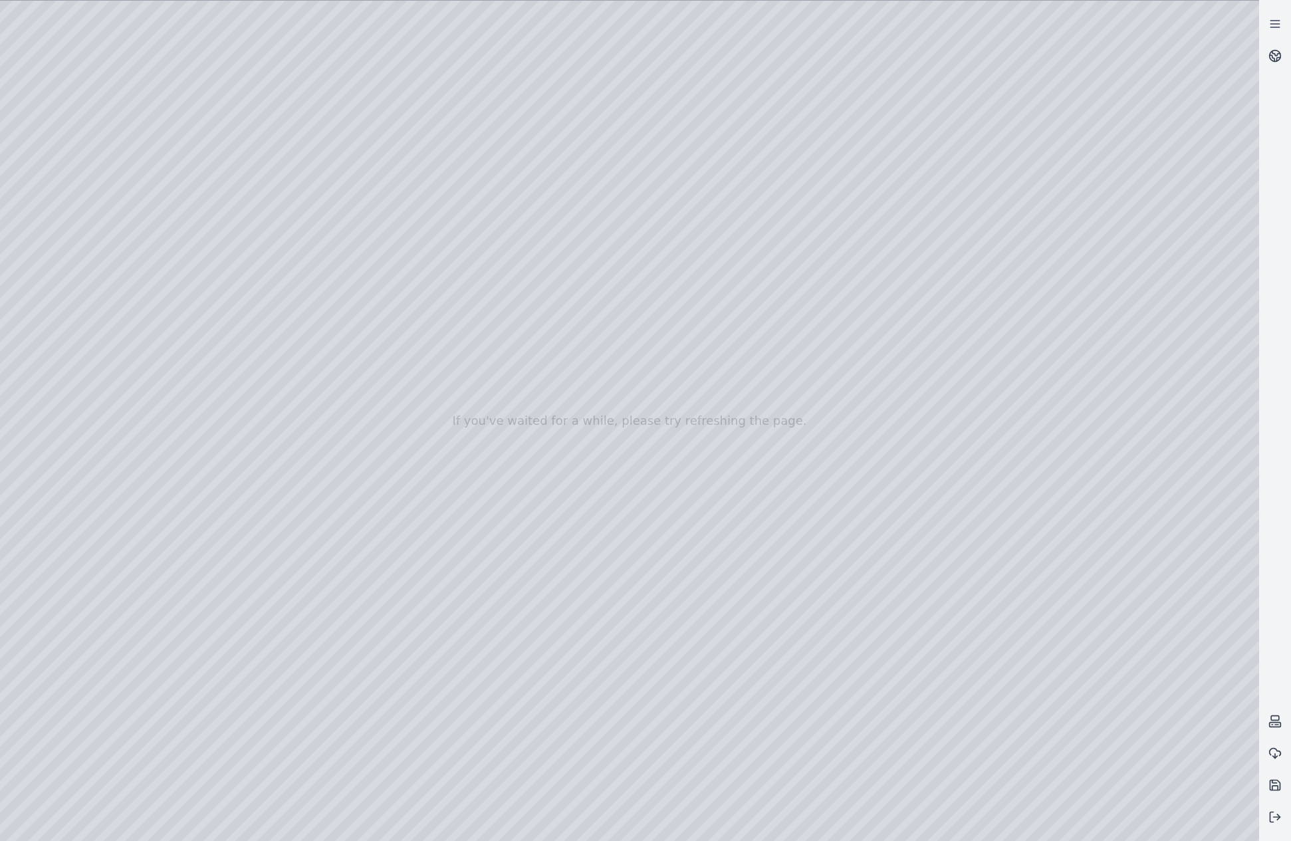
drag, startPoint x: 667, startPoint y: 633, endPoint x: 673, endPoint y: 693, distance: 60.1
click at [443, 315] on div at bounding box center [629, 421] width 1259 height 840
click at [5, 62] on div at bounding box center [629, 421] width 1259 height 840
click at [187, 17] on div at bounding box center [629, 421] width 1259 height 840
click at [431, 66] on div at bounding box center [629, 421] width 1259 height 840
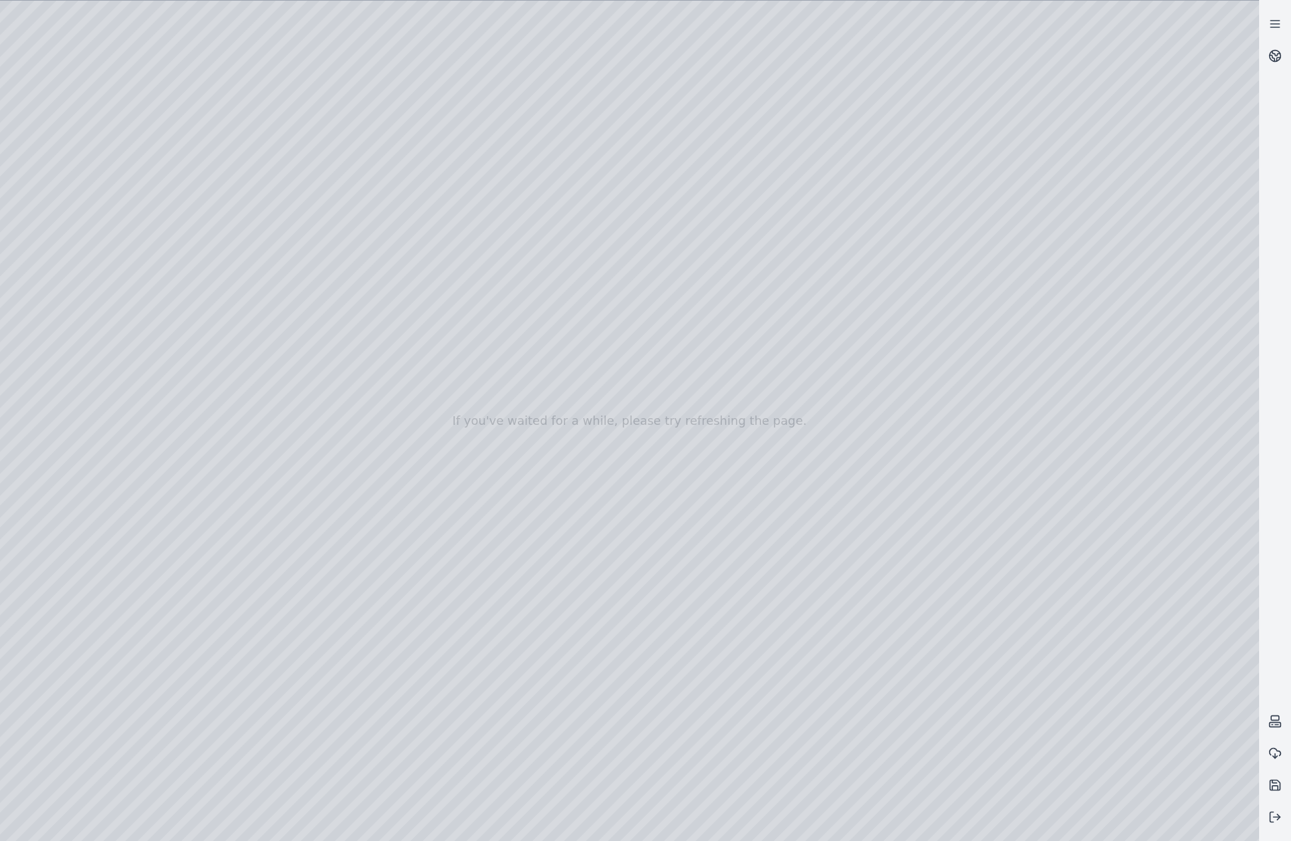
click at [421, 62] on div at bounding box center [629, 421] width 1259 height 840
click at [485, 102] on div at bounding box center [629, 421] width 1259 height 840
click at [454, 62] on div at bounding box center [629, 421] width 1259 height 840
click at [467, 64] on div at bounding box center [629, 421] width 1259 height 840
click at [469, 55] on div at bounding box center [629, 421] width 1259 height 840
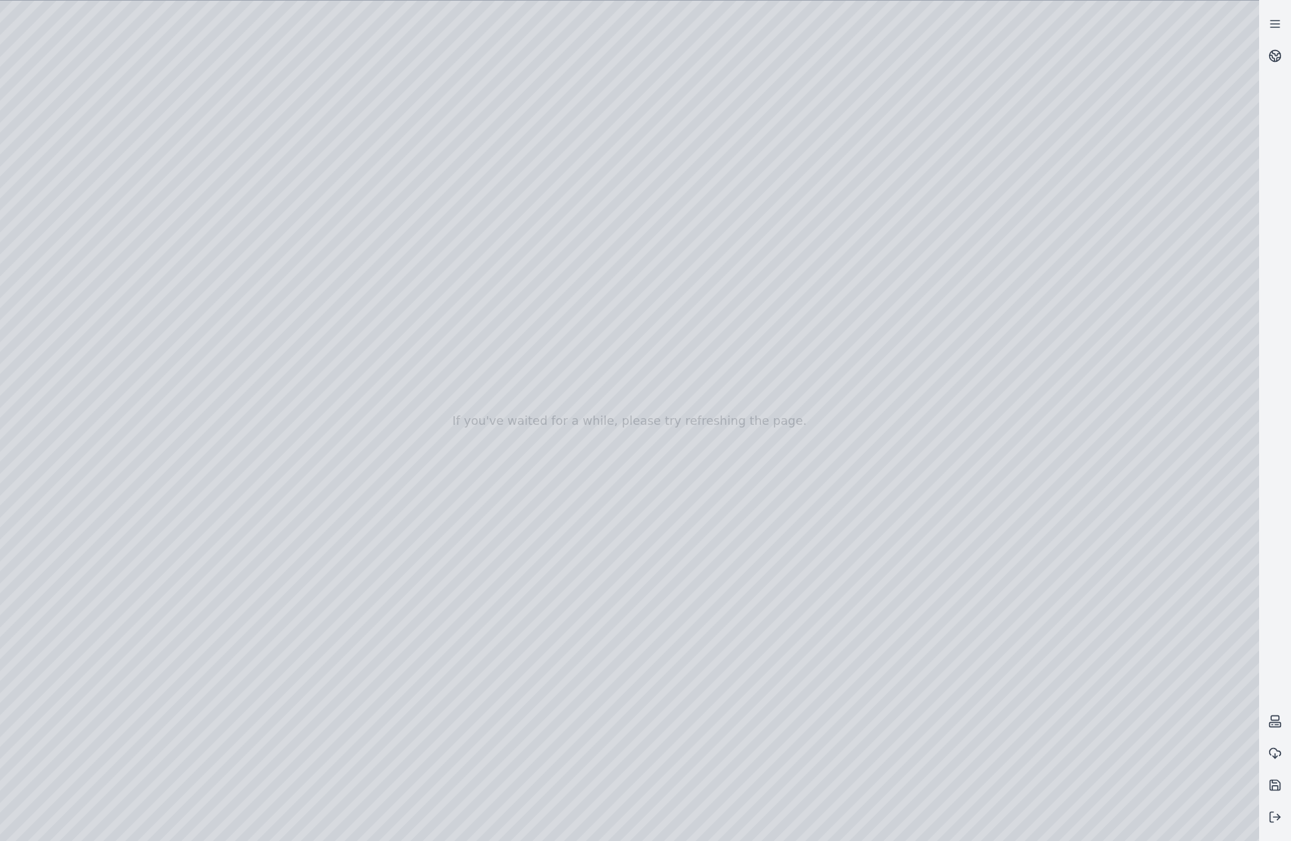
click at [450, 96] on div at bounding box center [629, 421] width 1259 height 840
click at [459, 64] on div at bounding box center [629, 421] width 1259 height 840
click at [454, 68] on div at bounding box center [629, 421] width 1259 height 840
click at [464, 63] on div at bounding box center [629, 421] width 1259 height 840
click at [459, 66] on div at bounding box center [629, 421] width 1259 height 840
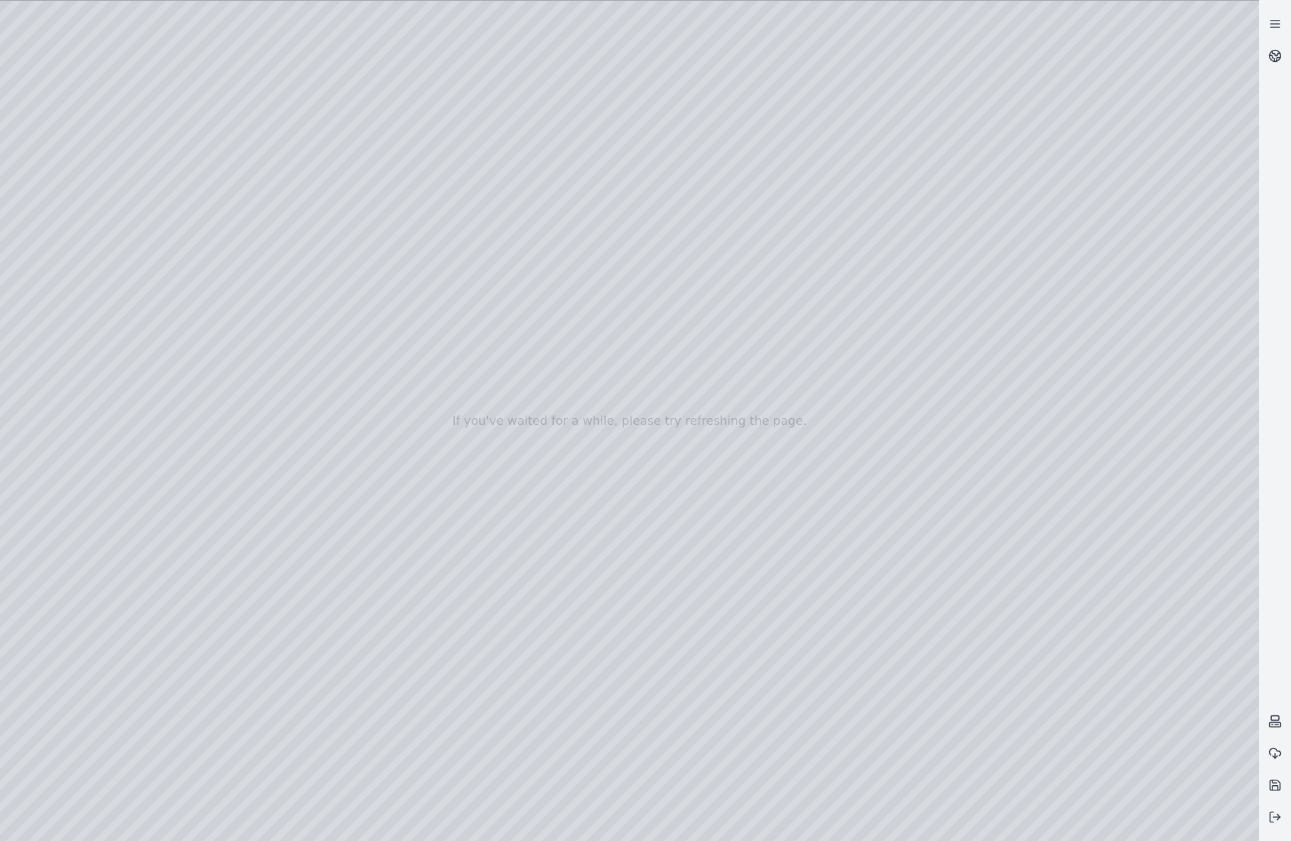
click at [460, 66] on div at bounding box center [629, 421] width 1259 height 840
click at [461, 71] on div at bounding box center [629, 421] width 1259 height 840
click at [463, 68] on div at bounding box center [629, 421] width 1259 height 840
click at [462, 66] on div at bounding box center [629, 421] width 1259 height 840
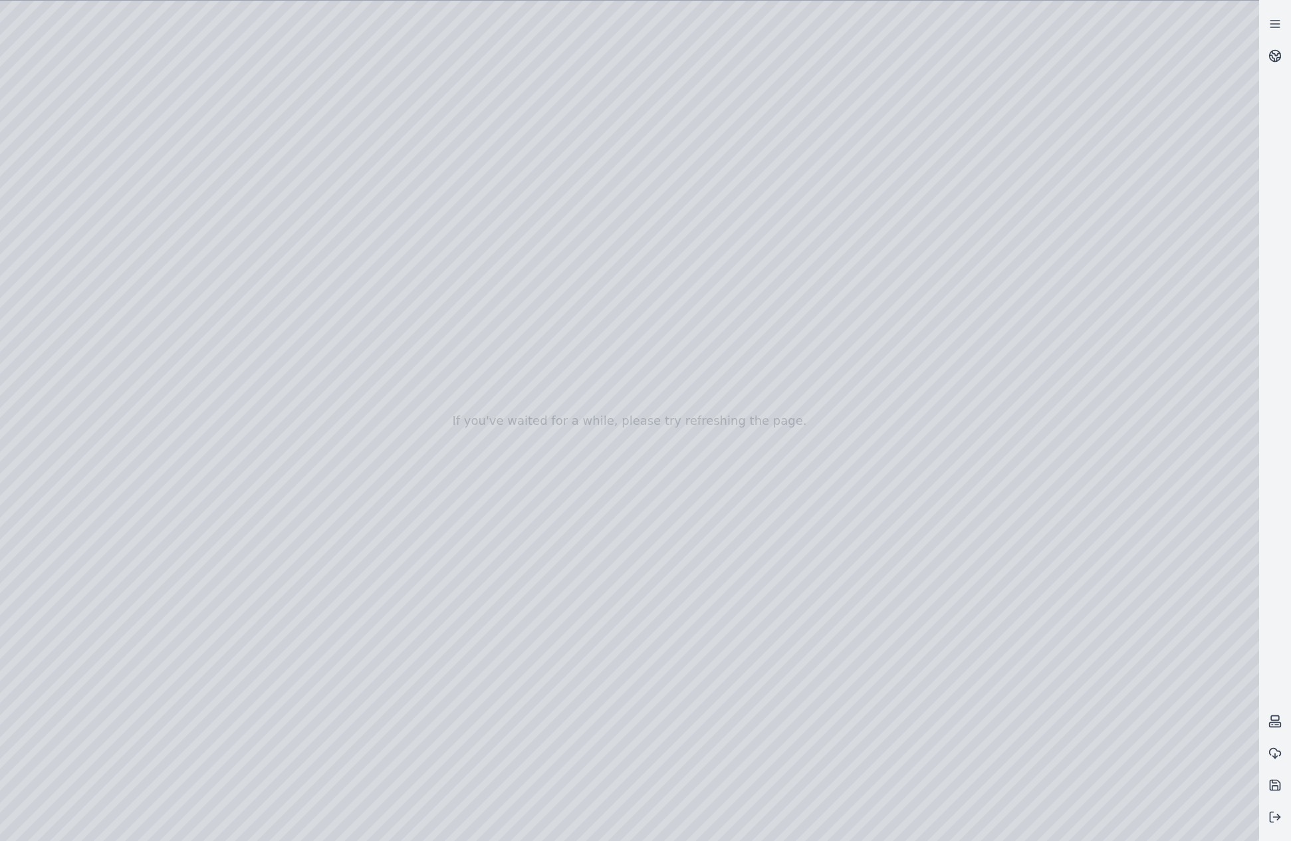
click at [474, 122] on div at bounding box center [629, 421] width 1259 height 840
click at [650, 284] on div at bounding box center [629, 421] width 1259 height 840
click at [649, 643] on div at bounding box center [629, 421] width 1259 height 840
drag, startPoint x: 736, startPoint y: 717, endPoint x: 723, endPoint y: 747, distance: 32.7
drag, startPoint x: 400, startPoint y: 482, endPoint x: 875, endPoint y: 623, distance: 495.3
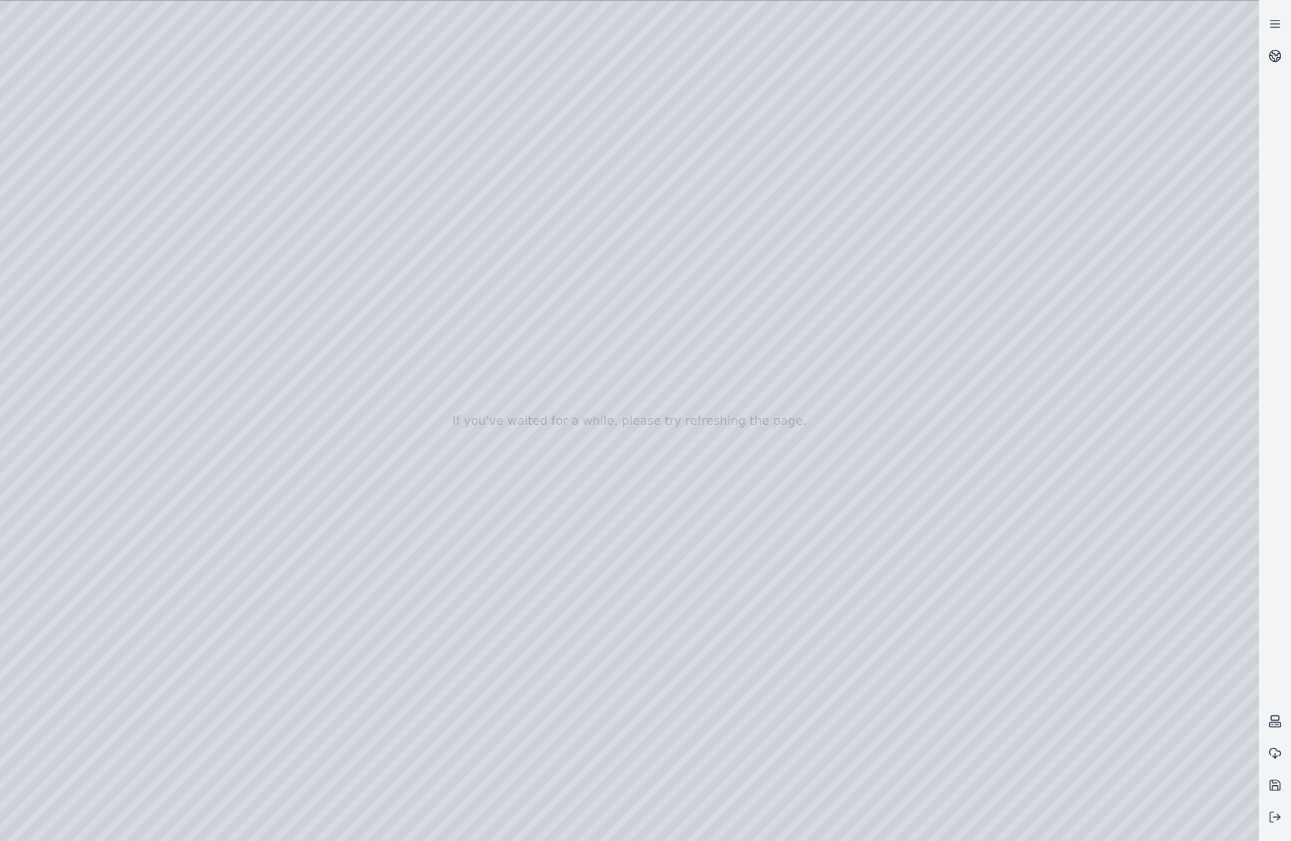
drag, startPoint x: 210, startPoint y: 390, endPoint x: 914, endPoint y: 691, distance: 765.6
drag, startPoint x: 713, startPoint y: 441, endPoint x: 595, endPoint y: 668, distance: 256.3
drag, startPoint x: 718, startPoint y: 683, endPoint x: 720, endPoint y: 676, distance: 7.6
drag, startPoint x: 257, startPoint y: 559, endPoint x: 255, endPoint y: 472, distance: 87.1
drag, startPoint x: 703, startPoint y: 604, endPoint x: 627, endPoint y: 586, distance: 77.7
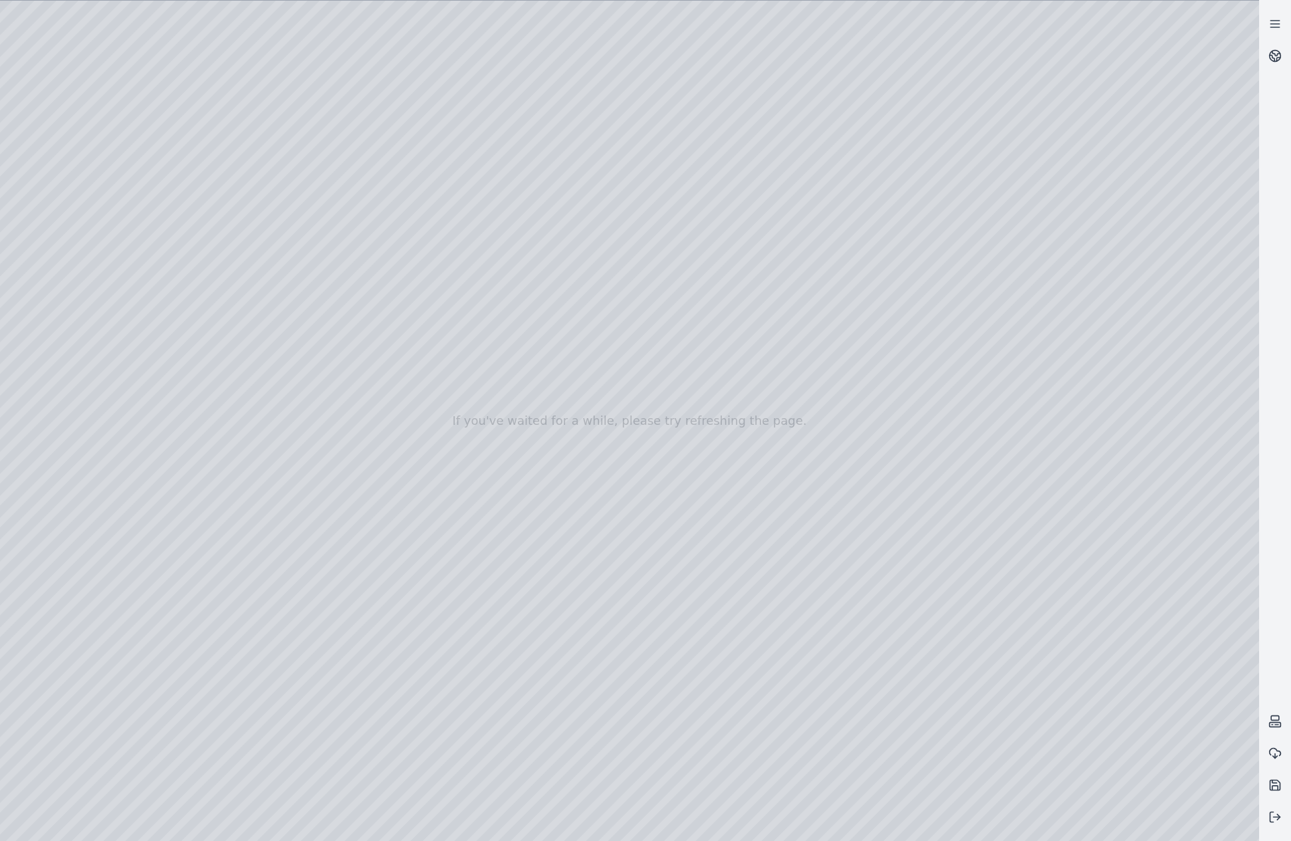
drag, startPoint x: 340, startPoint y: 623, endPoint x: 530, endPoint y: 558, distance: 201.6
drag, startPoint x: 613, startPoint y: 635, endPoint x: 579, endPoint y: 631, distance: 34.1
drag, startPoint x: 578, startPoint y: 629, endPoint x: 597, endPoint y: 612, distance: 25.4
drag, startPoint x: 653, startPoint y: 650, endPoint x: 641, endPoint y: 606, distance: 46.3
drag, startPoint x: 668, startPoint y: 653, endPoint x: 627, endPoint y: 645, distance: 42.0
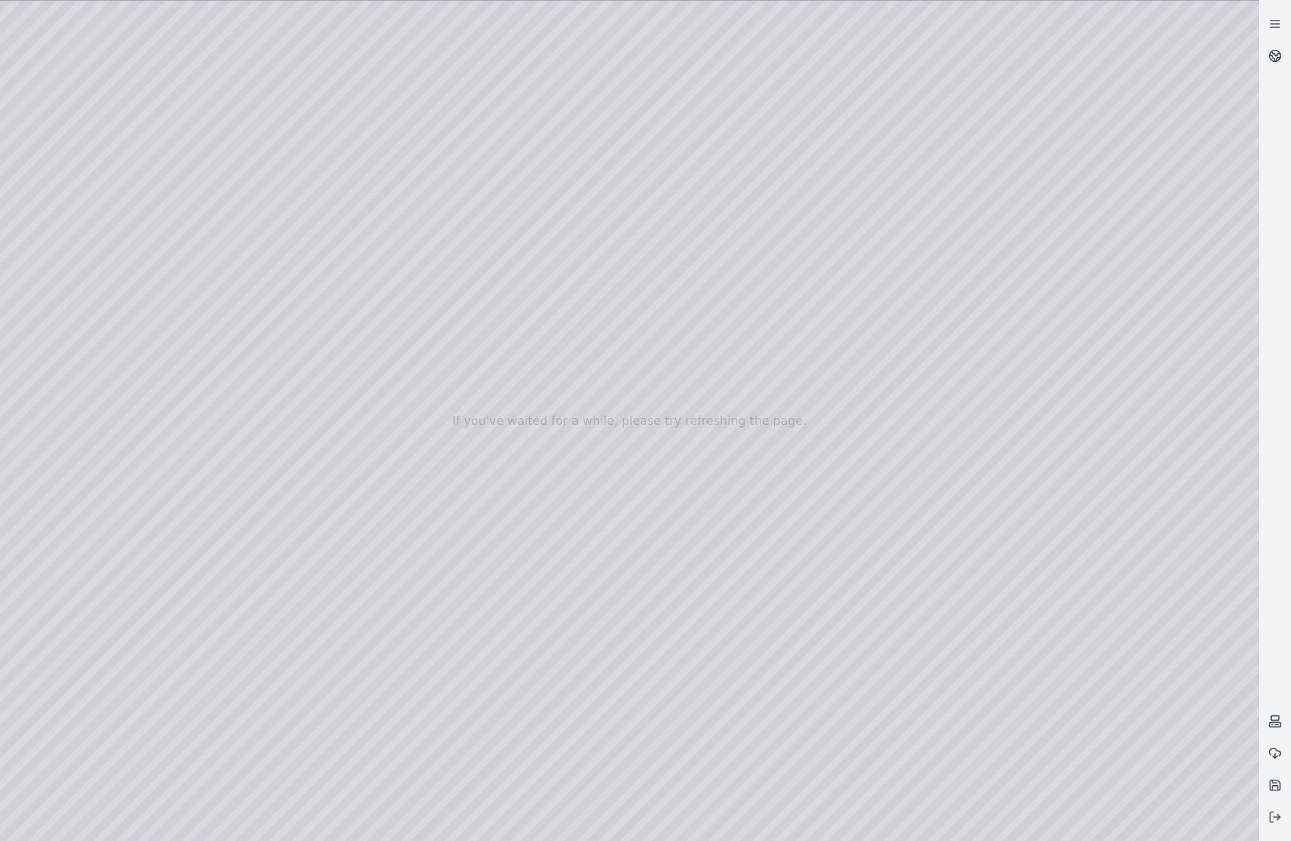
drag, startPoint x: 710, startPoint y: 642, endPoint x: 717, endPoint y: 661, distance: 19.8
drag, startPoint x: 917, startPoint y: 627, endPoint x: 516, endPoint y: 578, distance: 403.1
drag, startPoint x: 913, startPoint y: 589, endPoint x: 373, endPoint y: 531, distance: 543.5
drag, startPoint x: 501, startPoint y: 595, endPoint x: 907, endPoint y: 647, distance: 409.4
drag, startPoint x: 794, startPoint y: 310, endPoint x: 771, endPoint y: 552, distance: 243.7
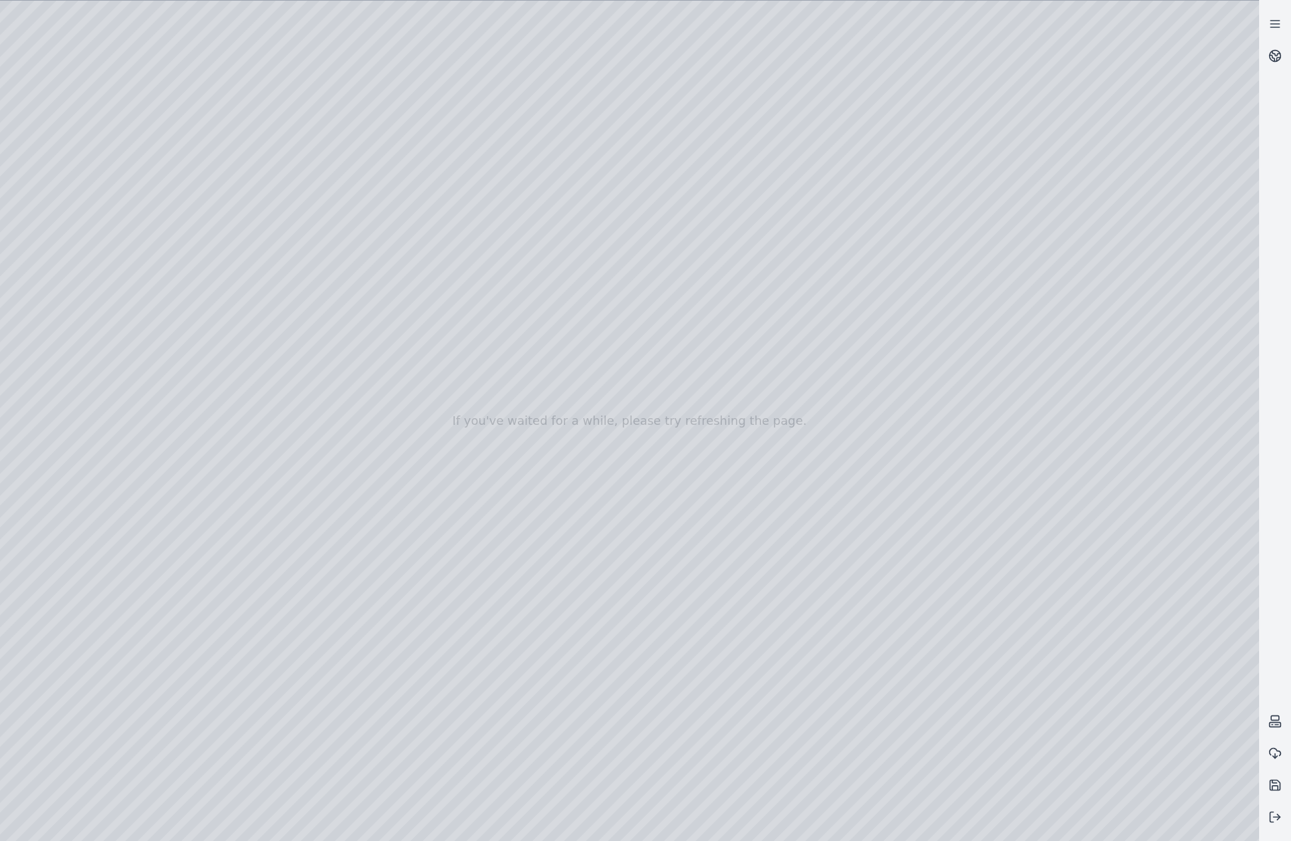
drag, startPoint x: 317, startPoint y: 361, endPoint x: 620, endPoint y: 707, distance: 459.7
drag, startPoint x: 626, startPoint y: 208, endPoint x: 697, endPoint y: 781, distance: 577.3
drag, startPoint x: 1123, startPoint y: 334, endPoint x: 861, endPoint y: 634, distance: 399.0
drag, startPoint x: 625, startPoint y: 316, endPoint x: 1012, endPoint y: 691, distance: 538.7
drag, startPoint x: 594, startPoint y: 436, endPoint x: 1063, endPoint y: 678, distance: 528.0
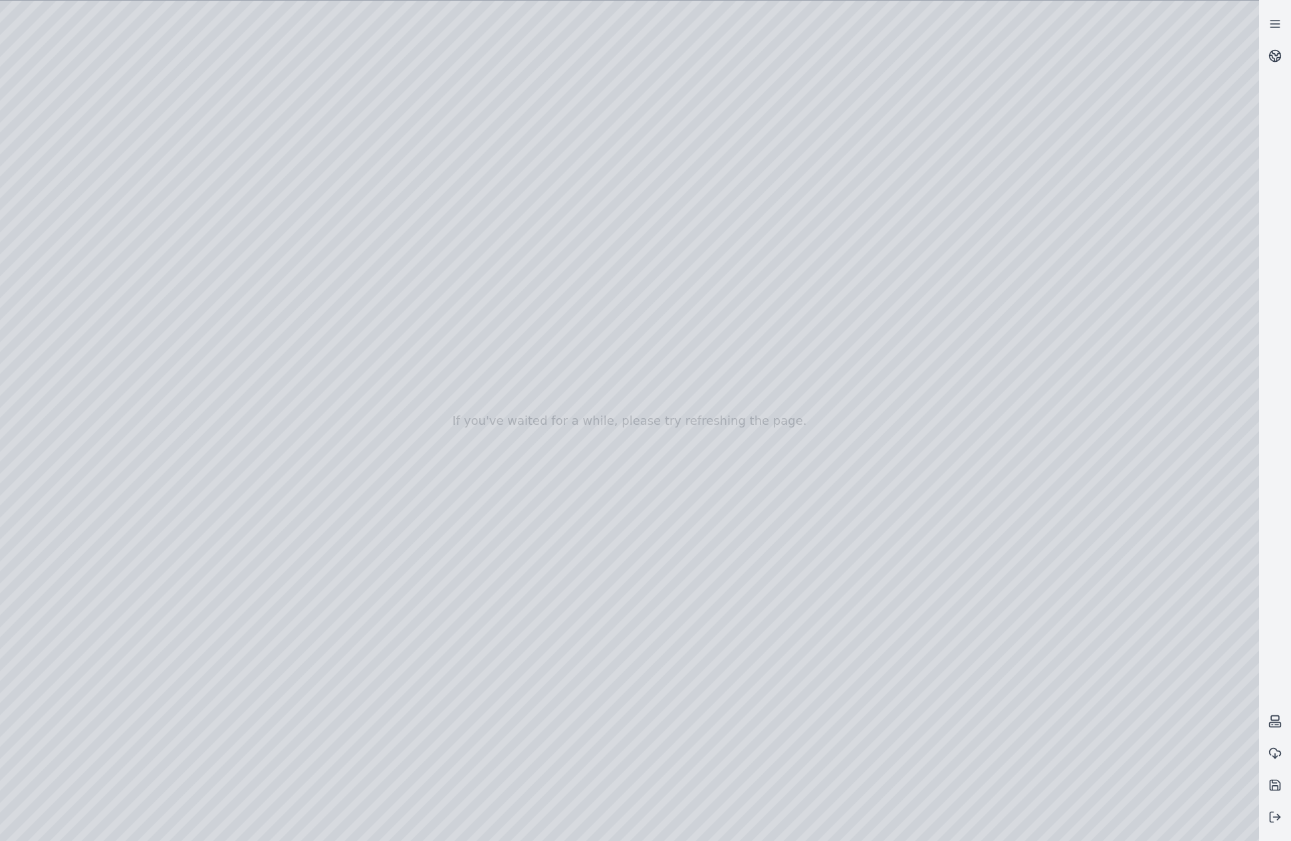
drag, startPoint x: 602, startPoint y: 455, endPoint x: 820, endPoint y: 574, distance: 248.7
drag, startPoint x: 780, startPoint y: 633, endPoint x: 808, endPoint y: 624, distance: 29.4
drag, startPoint x: 943, startPoint y: 730, endPoint x: 861, endPoint y: 719, distance: 83.1
drag, startPoint x: 898, startPoint y: 697, endPoint x: 438, endPoint y: 562, distance: 479.4
drag, startPoint x: 664, startPoint y: 592, endPoint x: 585, endPoint y: 576, distance: 80.7
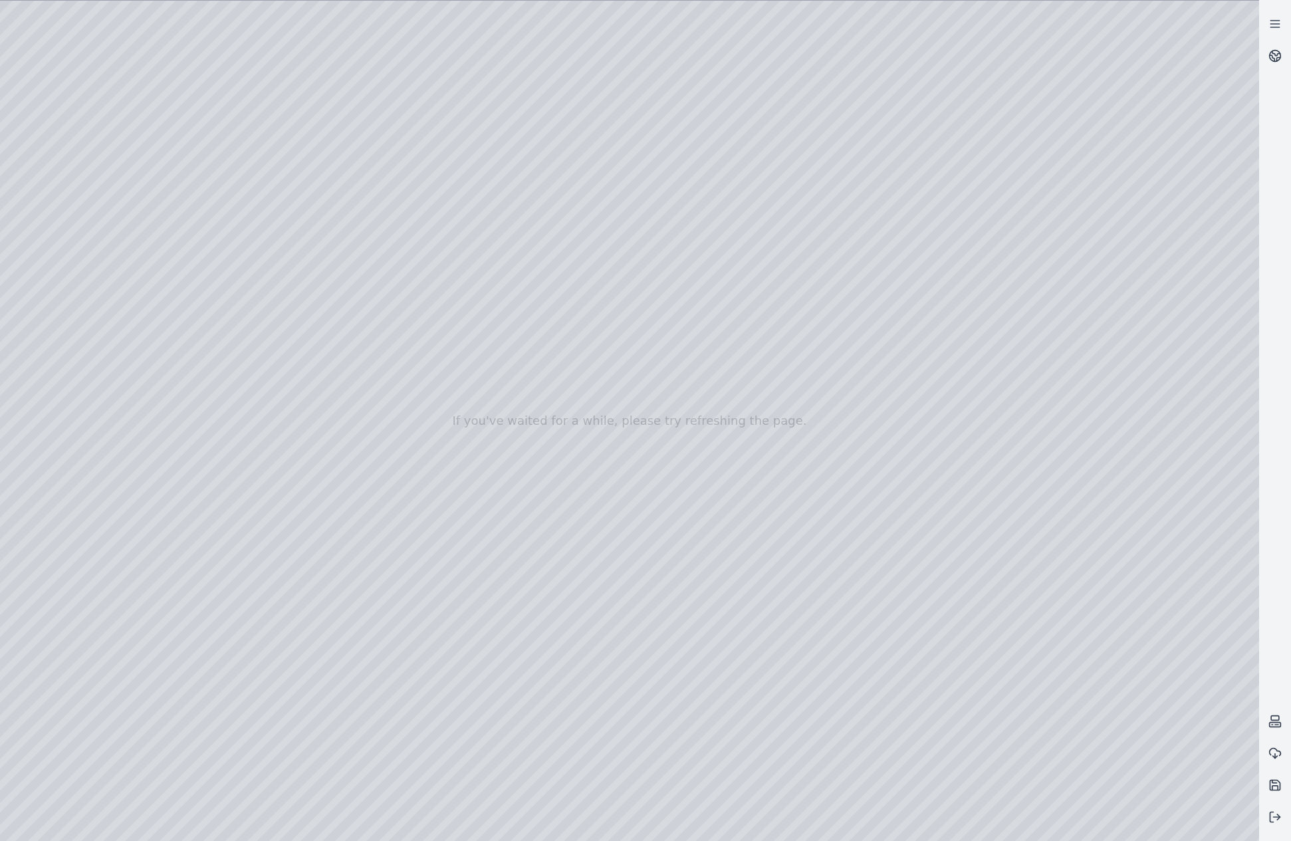
drag, startPoint x: 983, startPoint y: 587, endPoint x: 448, endPoint y: 548, distance: 536.5
drag, startPoint x: 802, startPoint y: 644, endPoint x: 706, endPoint y: 598, distance: 106.1
drag, startPoint x: 742, startPoint y: 688, endPoint x: 581, endPoint y: 685, distance: 161.6
drag, startPoint x: 673, startPoint y: 681, endPoint x: 654, endPoint y: 669, distance: 22.7
drag, startPoint x: 404, startPoint y: 633, endPoint x: 931, endPoint y: 531, distance: 536.2
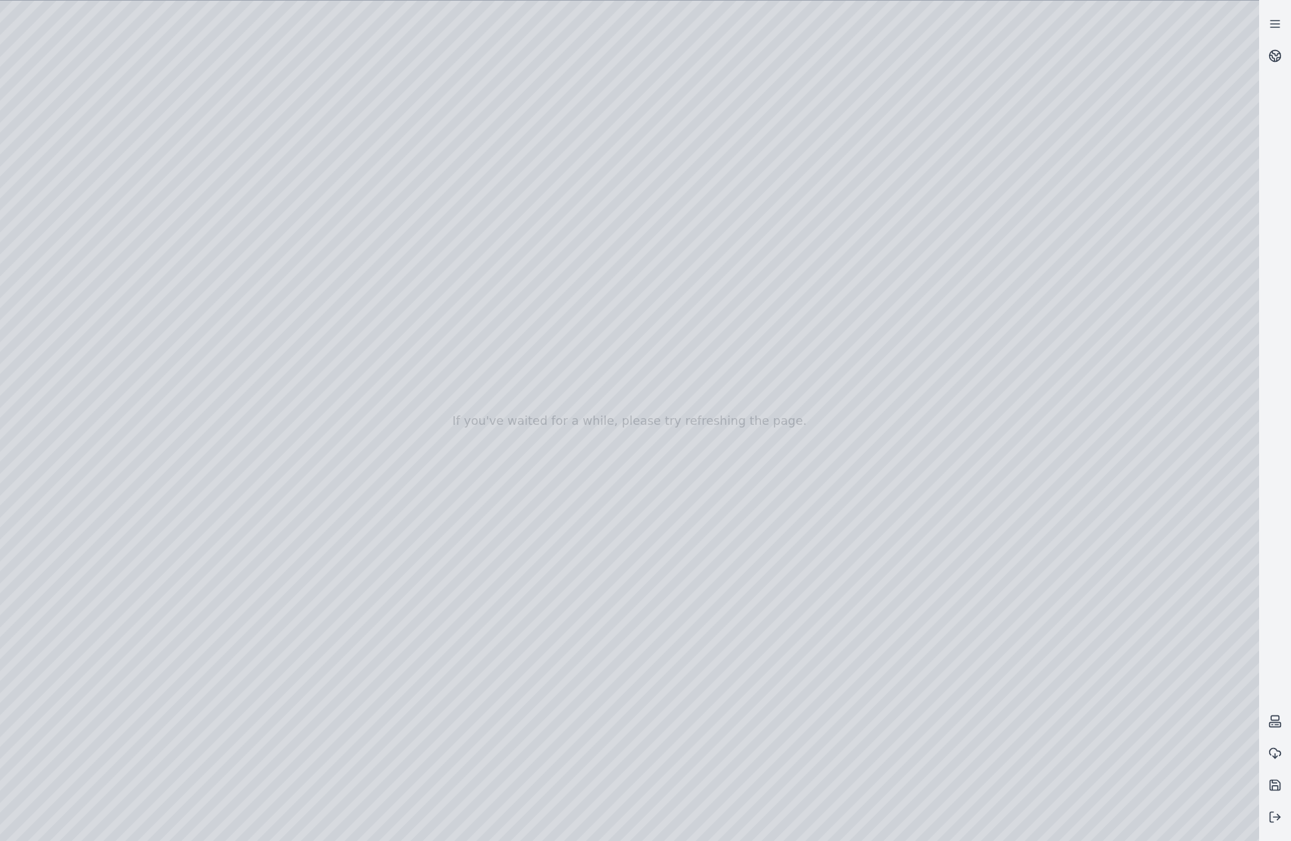
drag, startPoint x: 470, startPoint y: 593, endPoint x: 1167, endPoint y: 698, distance: 705.1
drag, startPoint x: 605, startPoint y: 542, endPoint x: 1056, endPoint y: 819, distance: 528.7
drag, startPoint x: 625, startPoint y: 709, endPoint x: 903, endPoint y: 806, distance: 294.9
drag, startPoint x: 737, startPoint y: 693, endPoint x: 779, endPoint y: 712, distance: 45.8
drag, startPoint x: 1117, startPoint y: 558, endPoint x: 420, endPoint y: 514, distance: 698.0
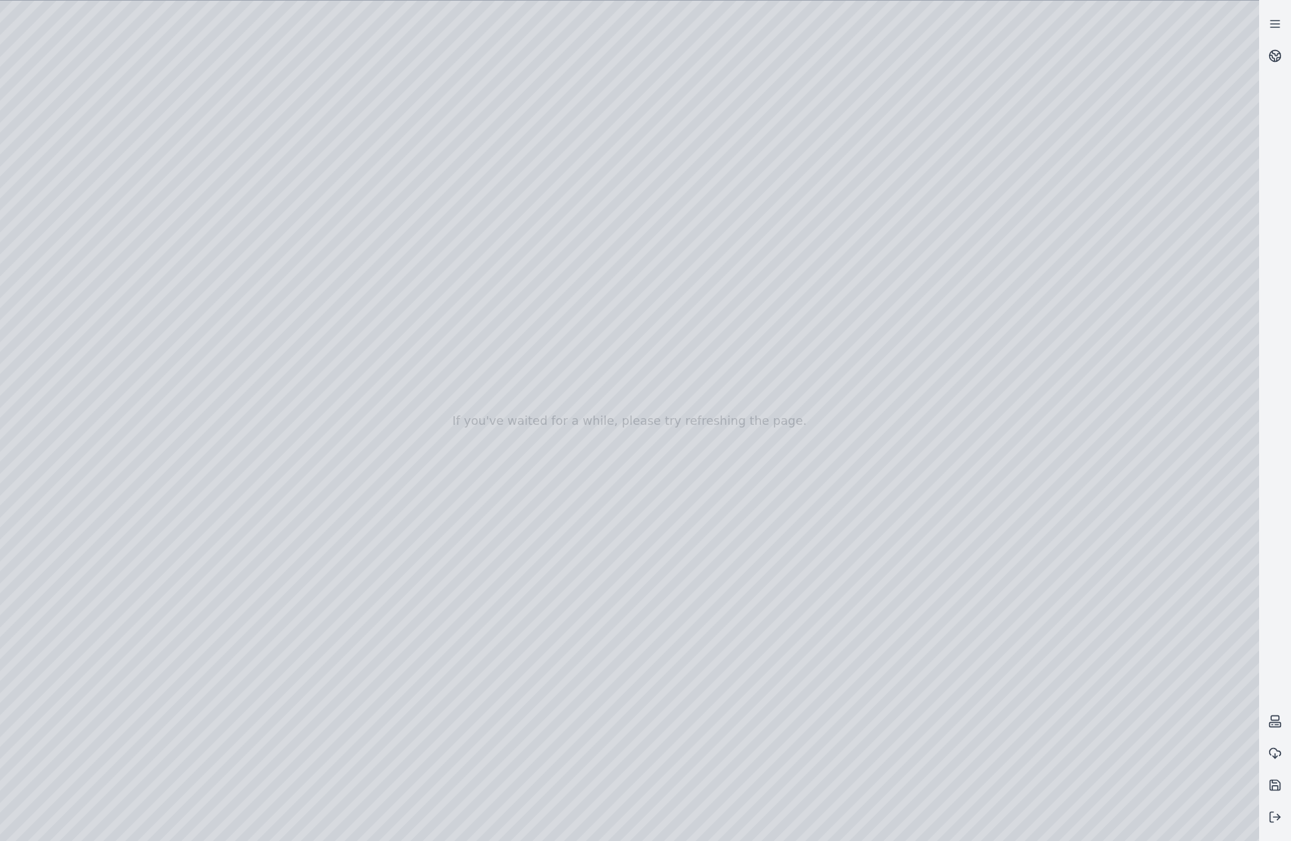
drag, startPoint x: 986, startPoint y: 581, endPoint x: 429, endPoint y: 523, distance: 560.7
drag, startPoint x: 600, startPoint y: 594, endPoint x: 744, endPoint y: 591, distance: 144.3
drag, startPoint x: 475, startPoint y: 496, endPoint x: 962, endPoint y: 535, distance: 488.8
drag, startPoint x: 862, startPoint y: 596, endPoint x: 800, endPoint y: 587, distance: 63.2
drag, startPoint x: 1085, startPoint y: 616, endPoint x: 518, endPoint y: 546, distance: 570.7
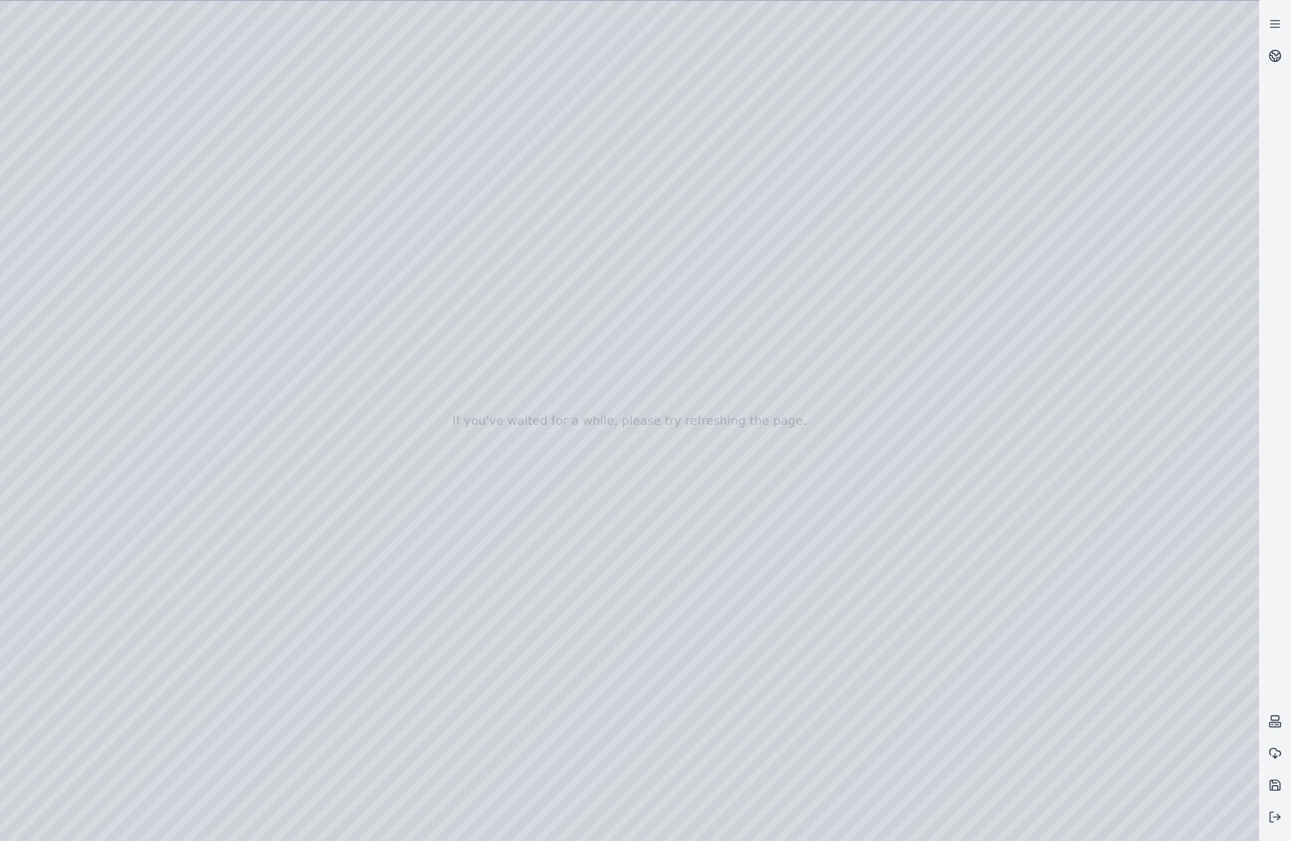
drag, startPoint x: 1058, startPoint y: 566, endPoint x: 548, endPoint y: 537, distance: 510.7
drag, startPoint x: 988, startPoint y: 560, endPoint x: 463, endPoint y: 569, distance: 525.9
drag, startPoint x: 816, startPoint y: 553, endPoint x: 304, endPoint y: 568, distance: 512.7
drag, startPoint x: 938, startPoint y: 637, endPoint x: 770, endPoint y: 625, distance: 168.5
drag, startPoint x: 955, startPoint y: 651, endPoint x: 526, endPoint y: 445, distance: 476.0
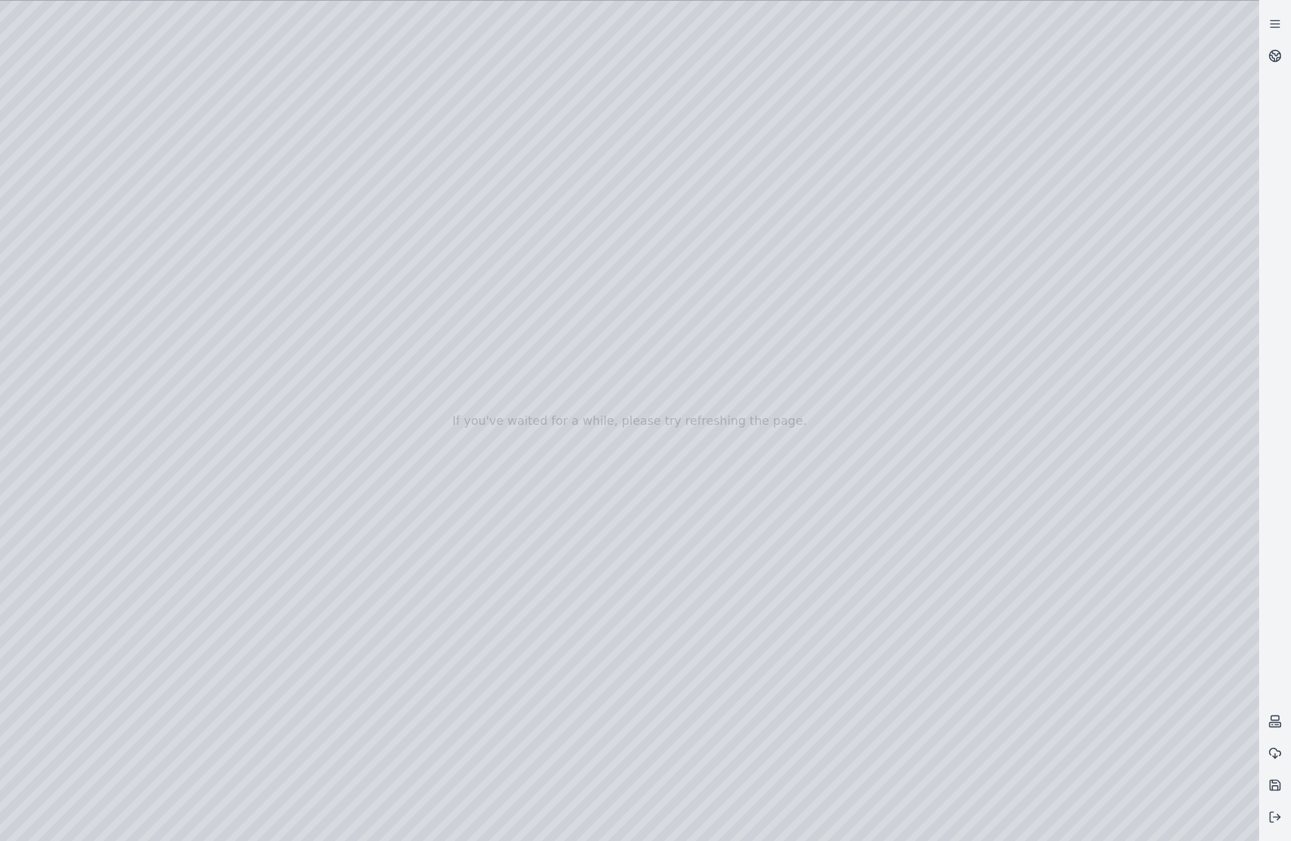
drag, startPoint x: 825, startPoint y: 584, endPoint x: 468, endPoint y: 475, distance: 373.2
